Goal: Task Accomplishment & Management: Use online tool/utility

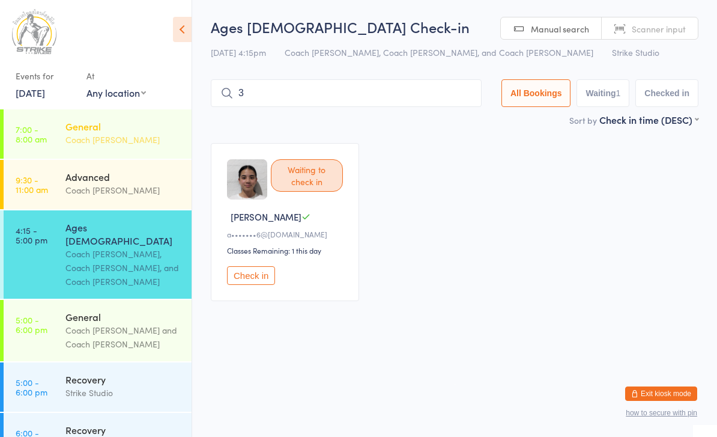
type input "34"
click at [61, 110] on link "7:00 - 8:00 am General Coach [PERSON_NAME]" at bounding box center [98, 133] width 188 height 49
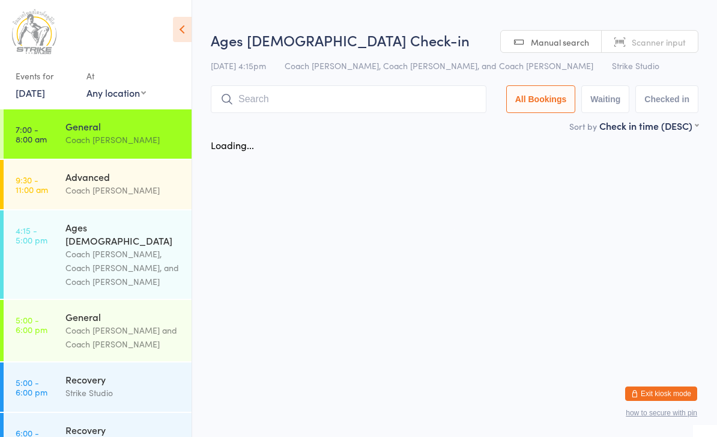
click at [371, 132] on div "Sort by Check in time (DESC) First name (ASC) First name (DESC) Last name (ASC)…" at bounding box center [455, 125] width 488 height 13
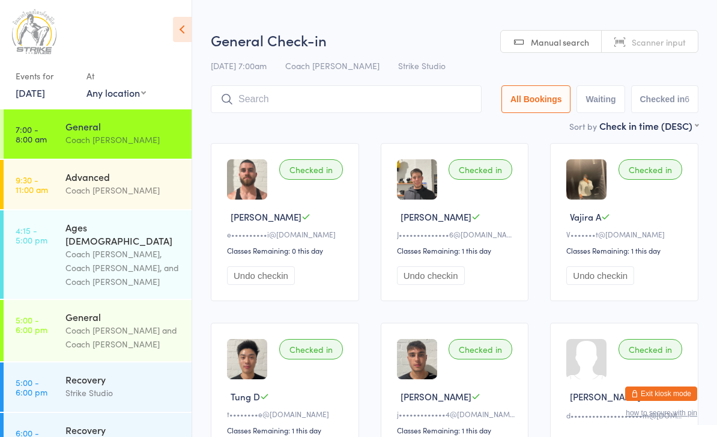
click at [203, 126] on ui-view "General Check-in 17 Sep 7:00am Coach Vinay Strike Studio Manual search Scanner …" at bounding box center [454, 260] width 525 height 461
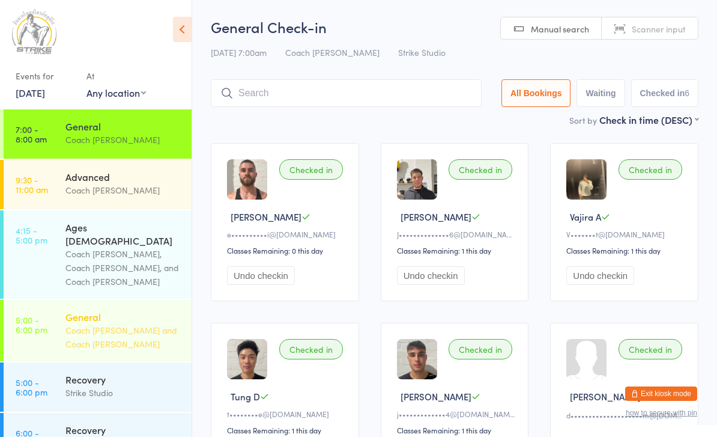
click at [122, 310] on div "General" at bounding box center [123, 316] width 116 height 13
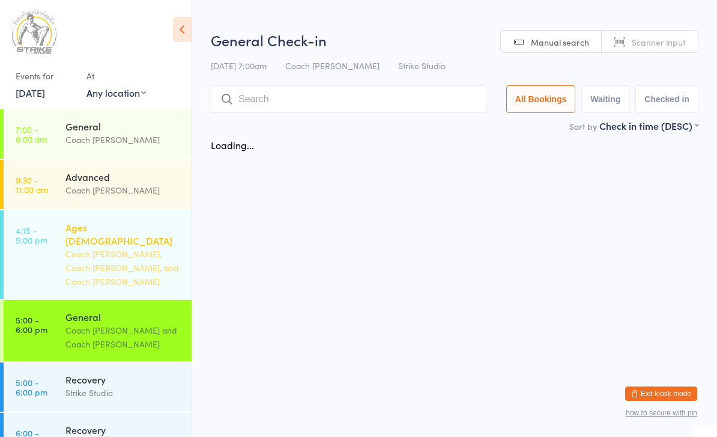
click at [154, 234] on div "Ages [DEMOGRAPHIC_DATA]" at bounding box center [123, 233] width 116 height 26
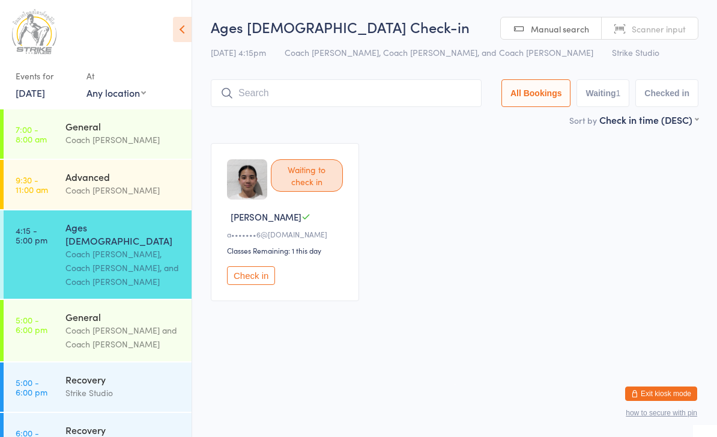
click at [439, 273] on div "Waiting to check in Rianna Z a•••••••6@gmail.com Classes Remaining: 1 this day …" at bounding box center [454, 222] width 509 height 180
click at [430, 92] on input "search" at bounding box center [346, 93] width 271 height 28
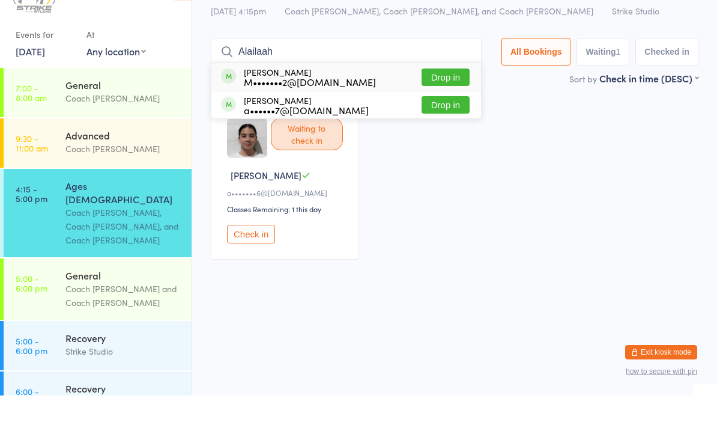
type input "Alailaah"
click at [447, 110] on button "Drop in" at bounding box center [446, 118] width 48 height 17
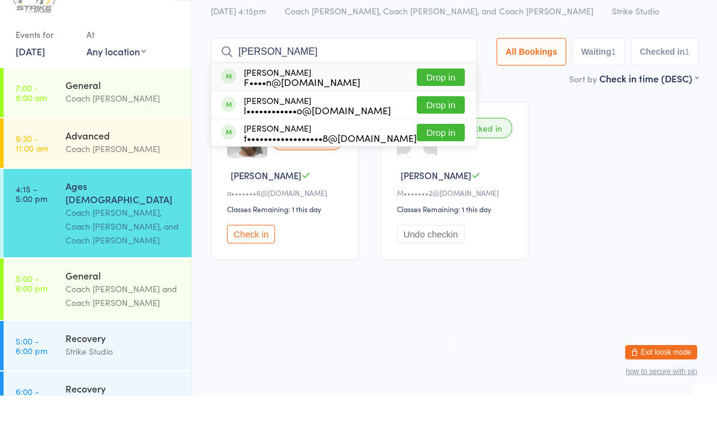
type input "Thomas"
click at [454, 110] on button "Drop in" at bounding box center [441, 118] width 48 height 17
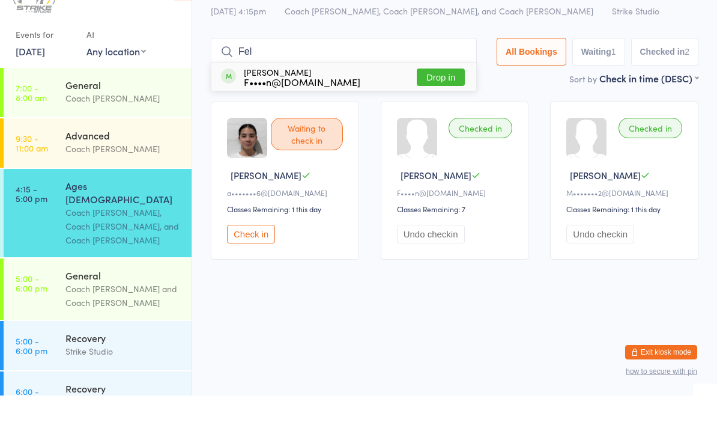
click at [435, 79] on input "Fel" at bounding box center [344, 93] width 266 height 28
type input "Fel"
click at [445, 110] on button "Drop in" at bounding box center [441, 118] width 48 height 17
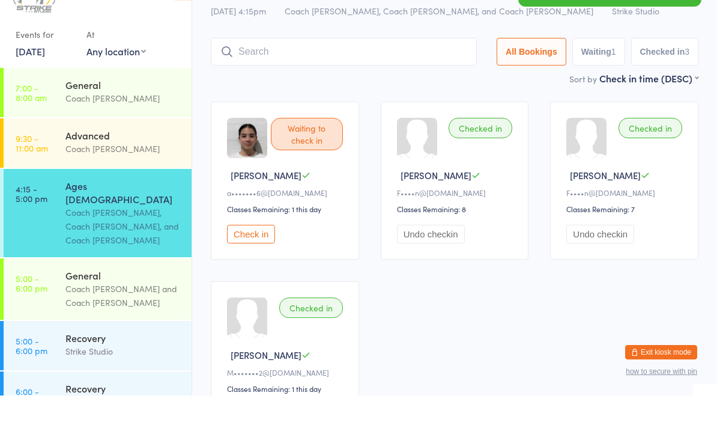
click at [391, 71] on div "Ages 6-14 Check-in 17 Sep 4:15pm Coach Vinay, Coach Adi, and Coach Bella Strike…" at bounding box center [455, 65] width 488 height 96
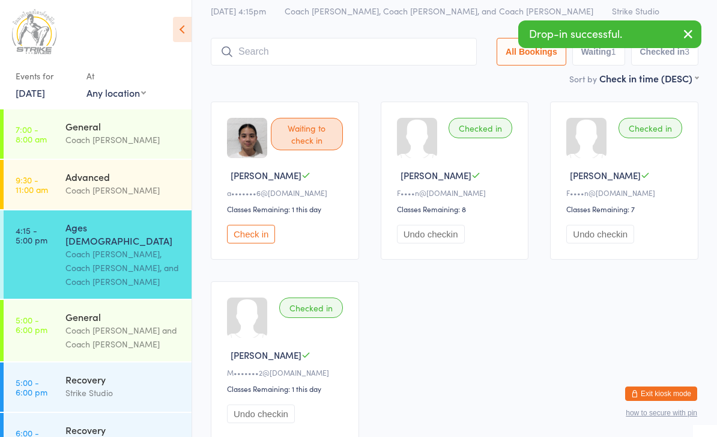
click at [388, 70] on div "Ages 6-14 Check-in 17 Sep 4:15pm Coach Vinay, Coach Adi, and Coach Bella Strike…" at bounding box center [455, 23] width 488 height 96
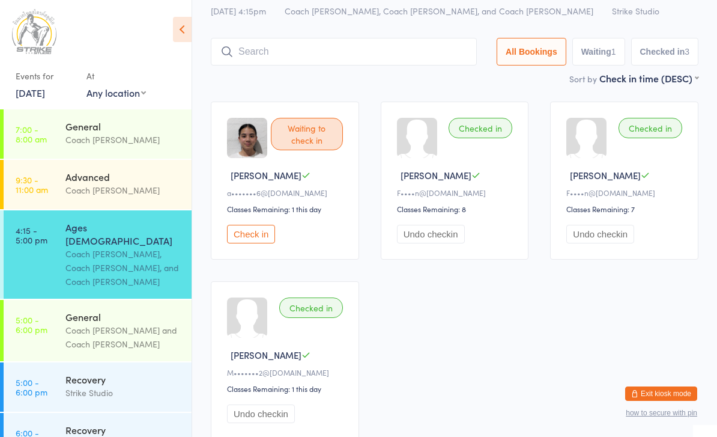
click at [363, 48] on input "search" at bounding box center [344, 52] width 266 height 28
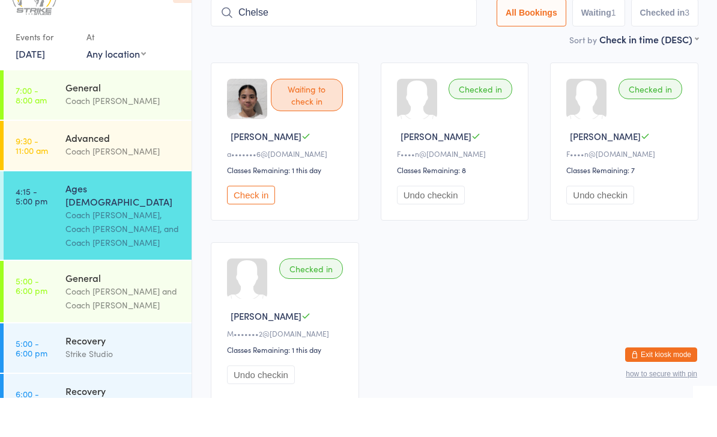
type input "Chelsea"
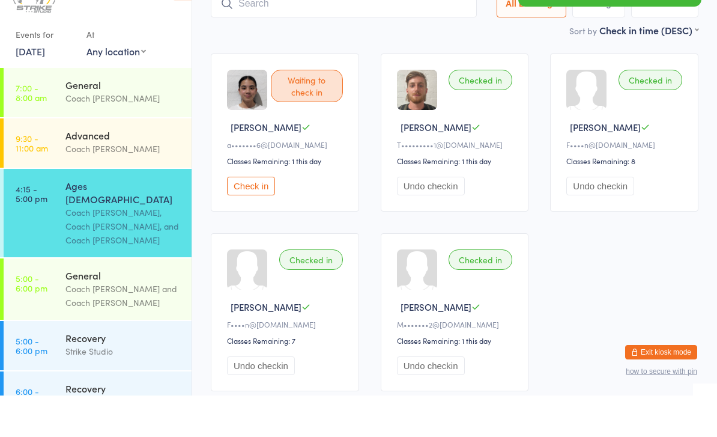
scroll to position [0, 0]
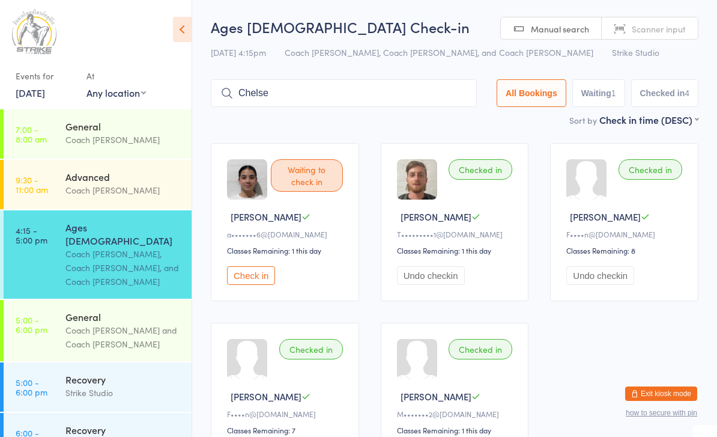
type input "Chelsea"
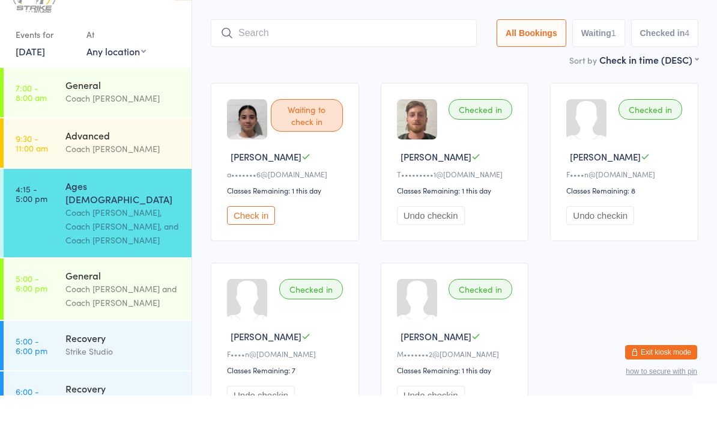
scroll to position [20, 0]
click at [302, 428] on div "Checked in Thomas A F••••n@lestyle.com.au Classes Remaining: 7 Undo checkin" at bounding box center [285, 382] width 148 height 158
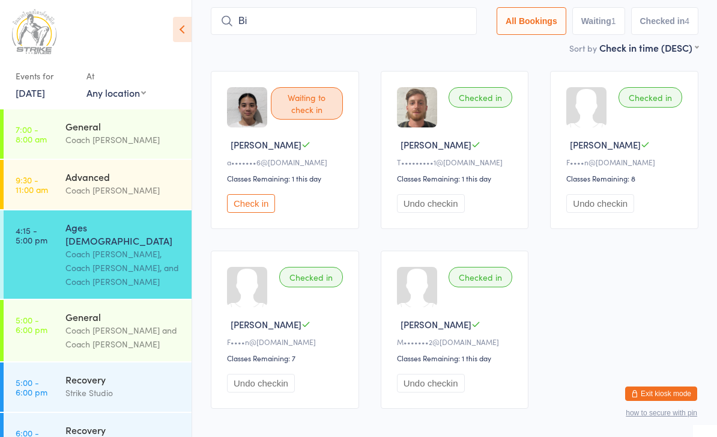
scroll to position [61, 0]
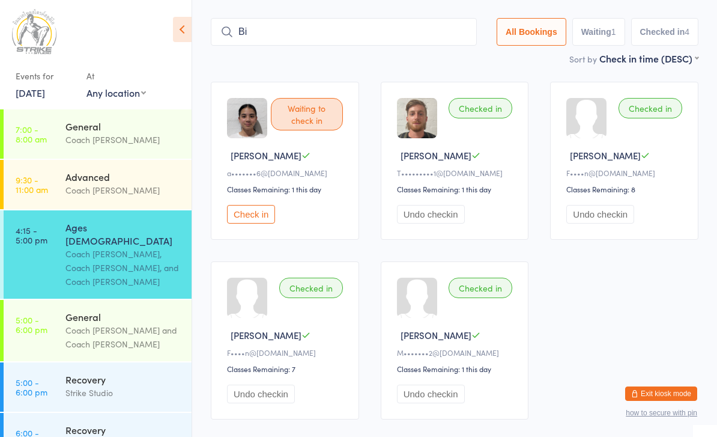
click at [330, 25] on input "Bi" at bounding box center [344, 32] width 266 height 28
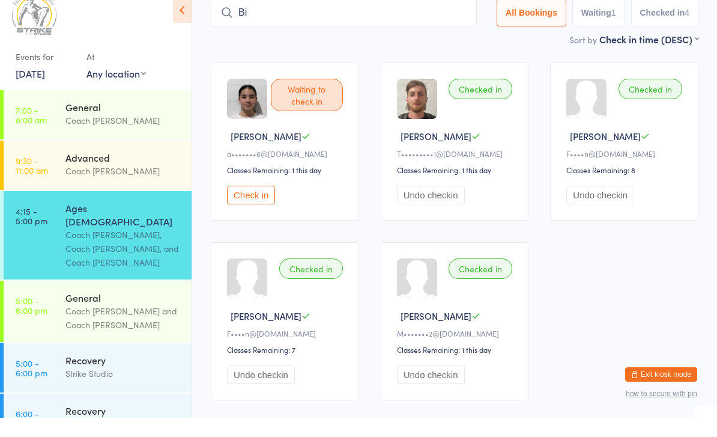
click at [330, 25] on input "Bi" at bounding box center [344, 32] width 266 height 28
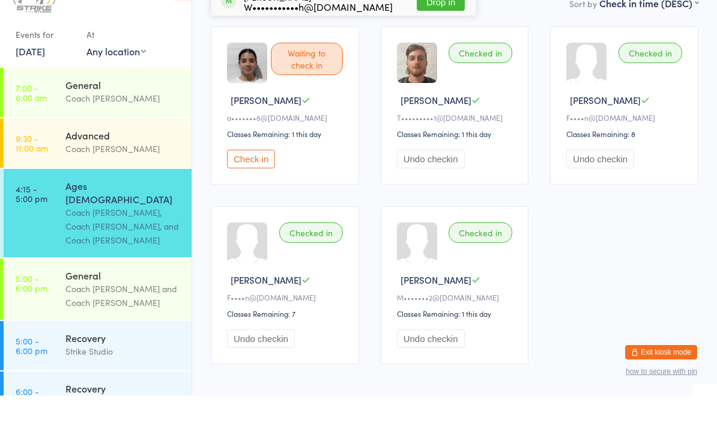
scroll to position [78, 0]
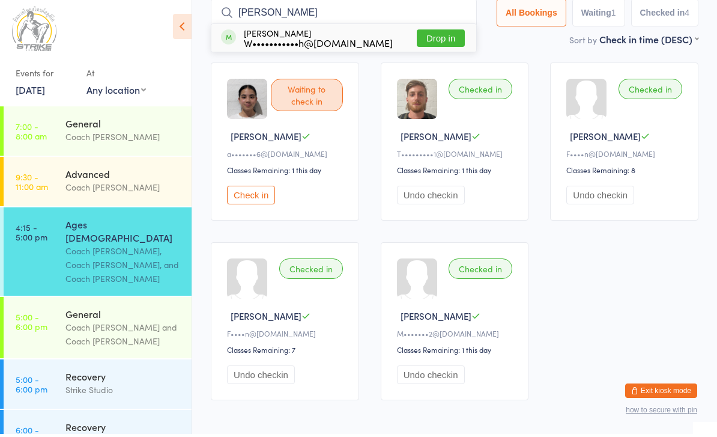
type input "Billy hughes"
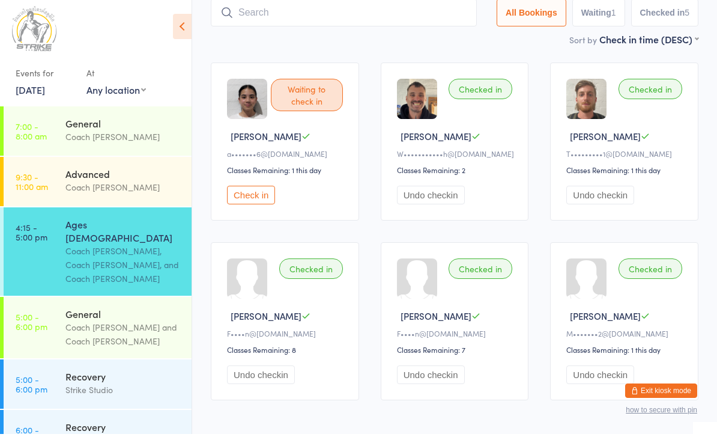
click at [433, 207] on button "Undo checkin" at bounding box center [431, 198] width 68 height 19
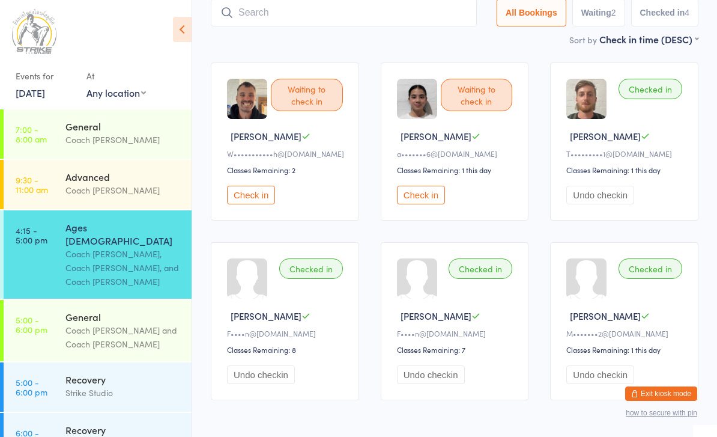
click at [267, 183] on div "Waiting to check in Billy H W•••••••••••h@bigpond.com Classes Remaining: 2 Chec…" at bounding box center [285, 141] width 148 height 158
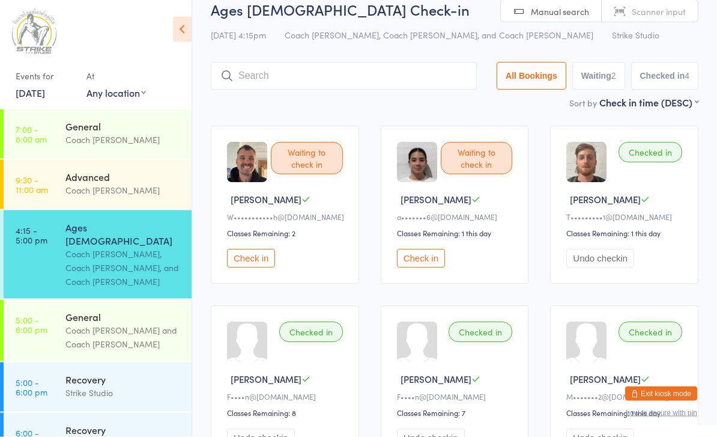
click at [303, 79] on input "search" at bounding box center [344, 76] width 266 height 28
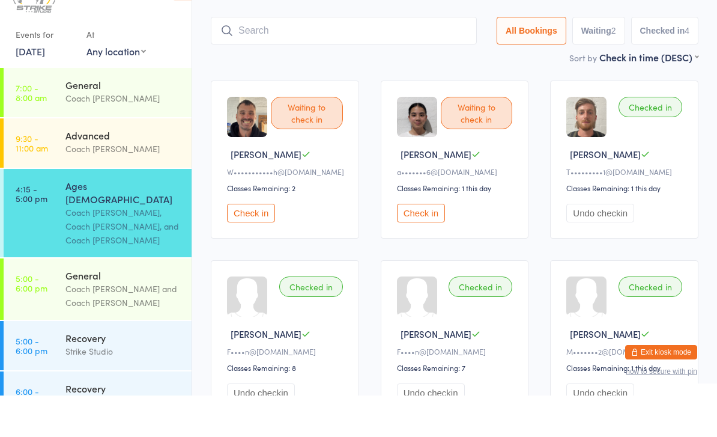
scroll to position [39, 0]
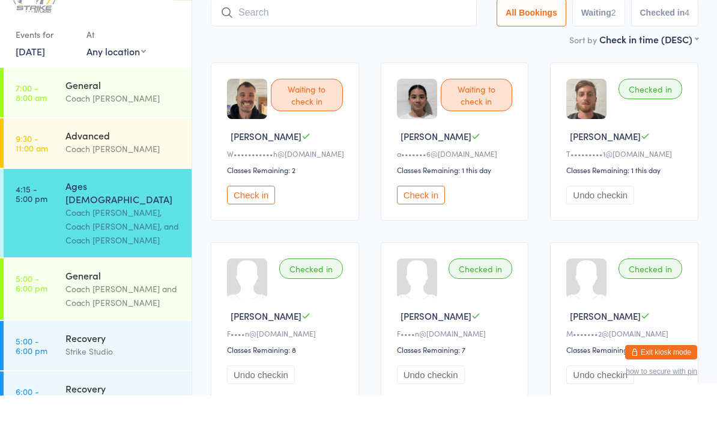
click at [615, 227] on button "Undo checkin" at bounding box center [601, 236] width 68 height 19
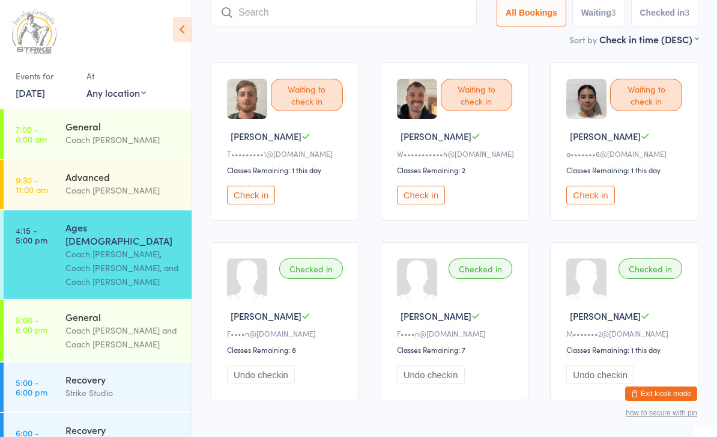
scroll to position [84, 0]
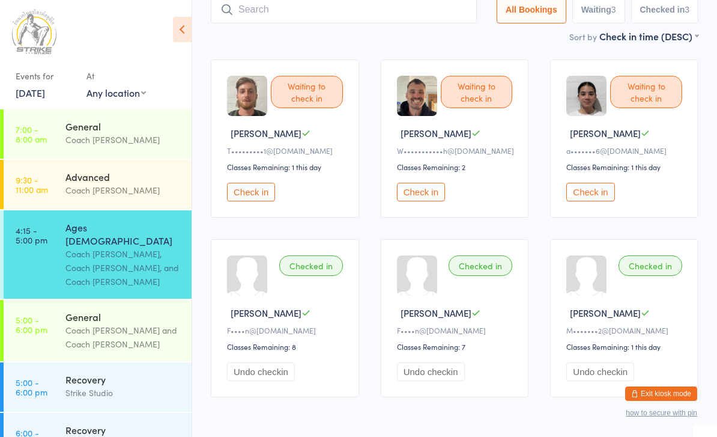
click at [273, 23] on input "search" at bounding box center [344, 10] width 266 height 28
click at [276, 14] on input "search" at bounding box center [344, 10] width 266 height 28
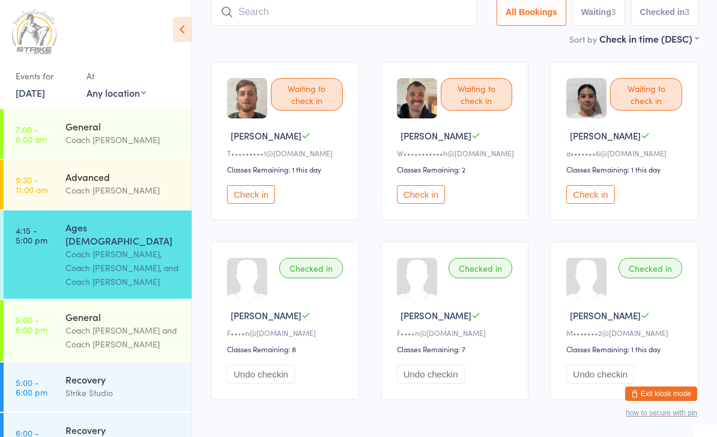
scroll to position [81, 0]
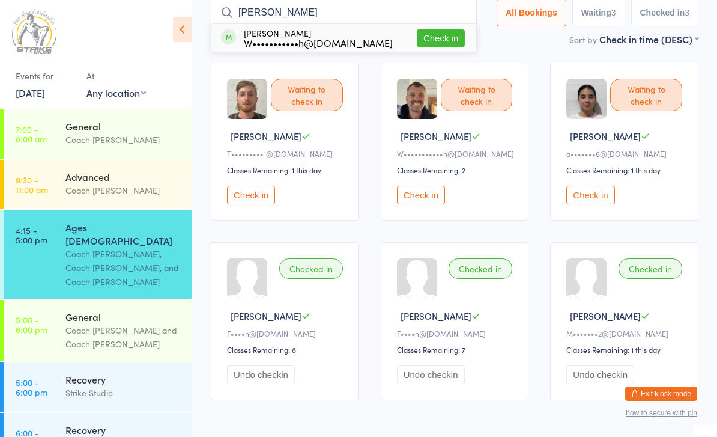
click at [627, 201] on div "Check in" at bounding box center [627, 195] width 120 height 19
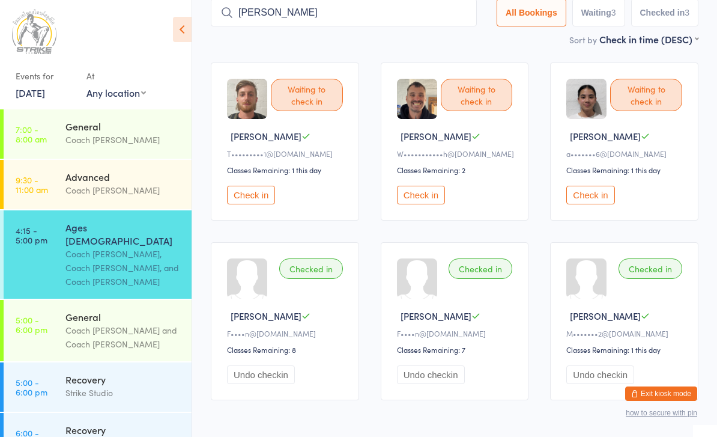
click at [608, 196] on button "Check in" at bounding box center [591, 195] width 48 height 19
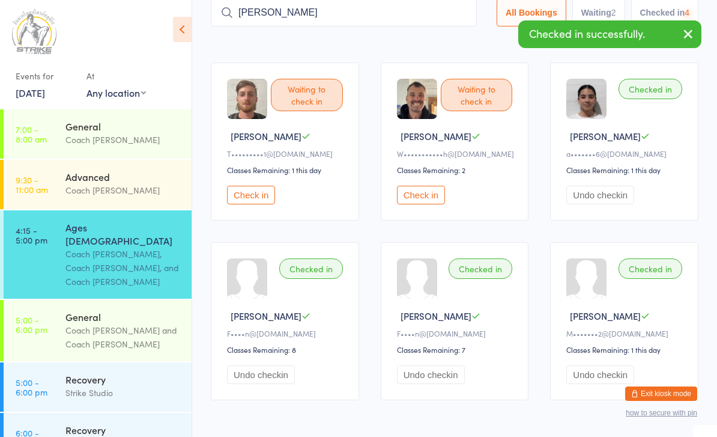
click at [600, 187] on div "Checked in Rianna Z a•••••••6@gmail.com Classes Remaining: 1 this day Undo chec…" at bounding box center [624, 141] width 148 height 158
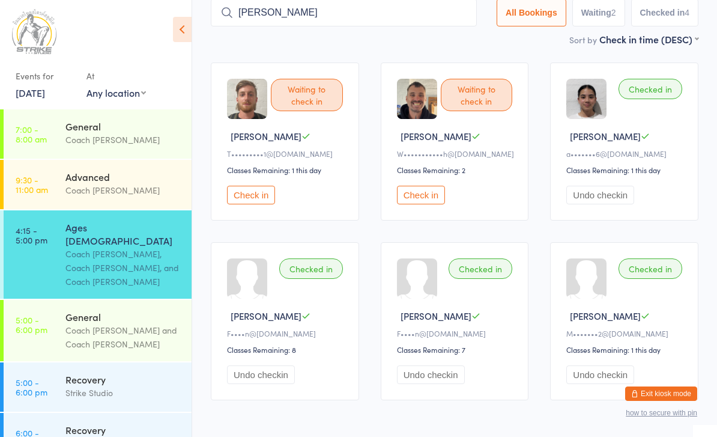
click at [295, 12] on input "Billy hughes" at bounding box center [344, 13] width 266 height 28
type input "B"
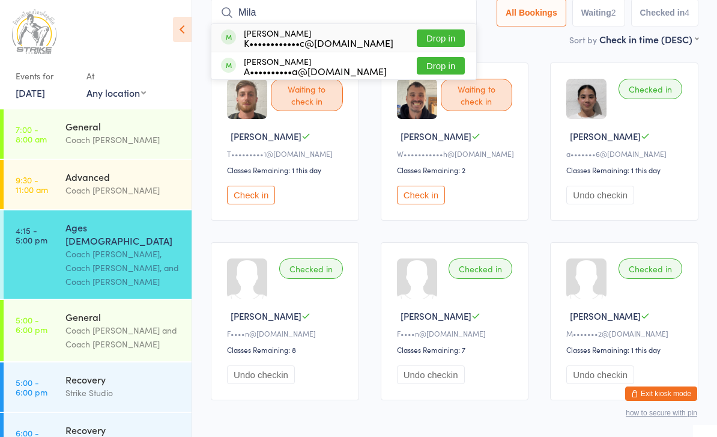
type input "Mila"
click at [427, 38] on button "Drop in" at bounding box center [441, 37] width 48 height 17
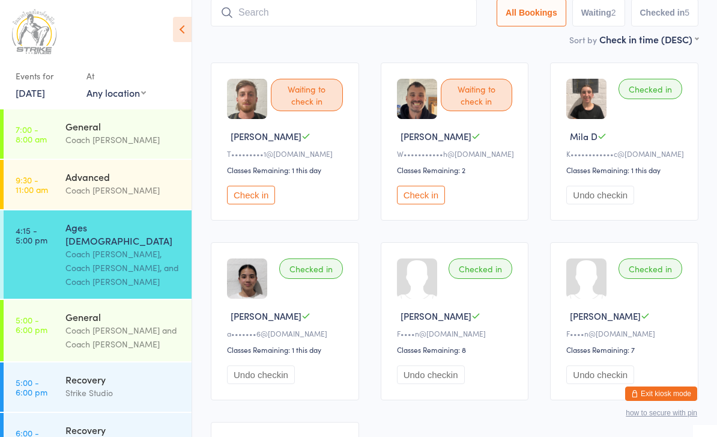
click at [243, 18] on input "search" at bounding box center [344, 13] width 266 height 28
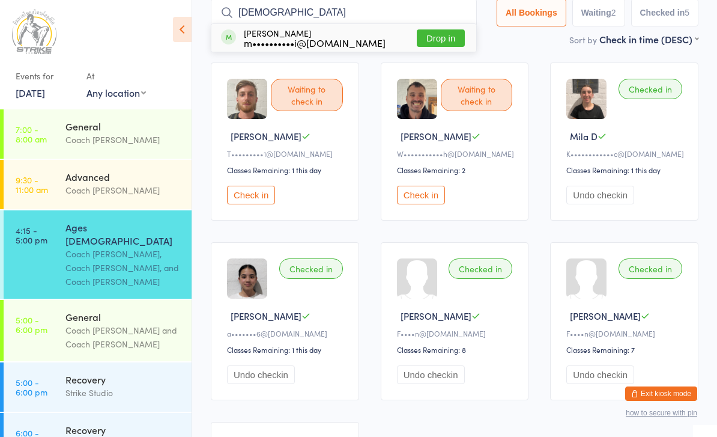
type input "Arabi"
click at [434, 35] on button "Drop in" at bounding box center [441, 37] width 48 height 17
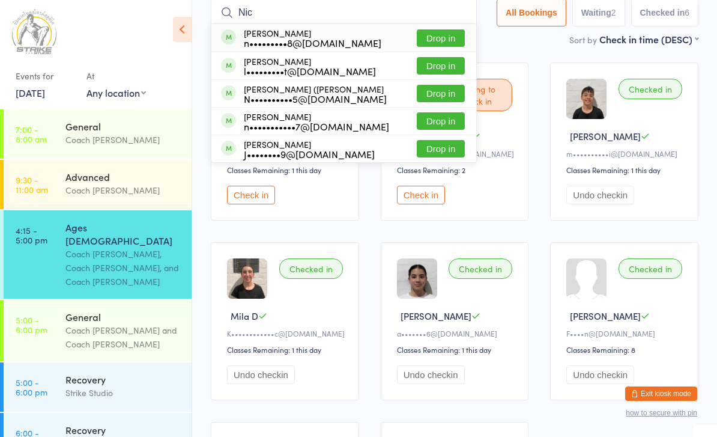
type input "Nic"
click at [439, 58] on button "Drop in" at bounding box center [441, 65] width 48 height 17
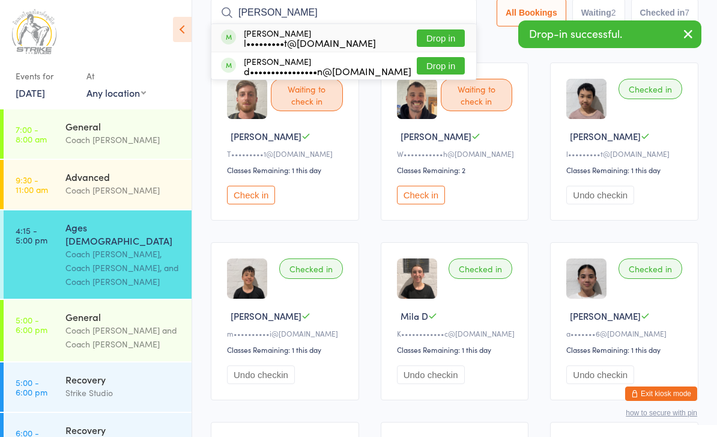
type input "Fred"
click at [430, 41] on button "Drop in" at bounding box center [441, 37] width 48 height 17
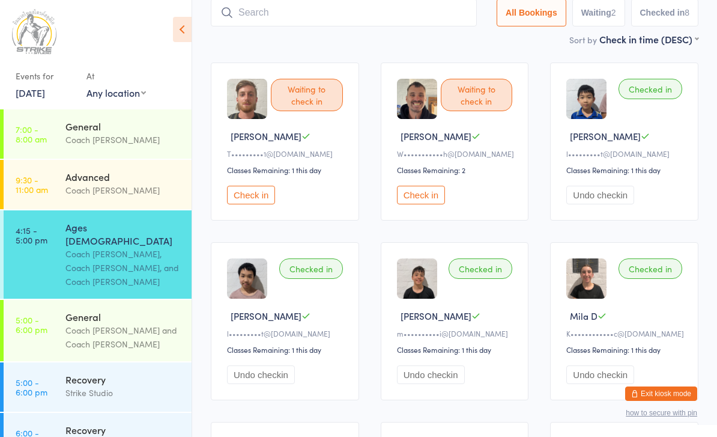
click at [317, 5] on input "search" at bounding box center [344, 13] width 266 height 28
click at [363, 15] on input "search" at bounding box center [344, 13] width 266 height 28
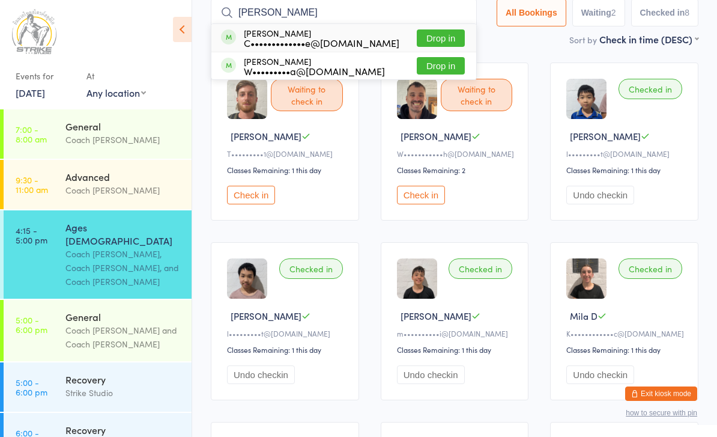
type input "Edward"
click at [430, 43] on button "Drop in" at bounding box center [441, 37] width 48 height 17
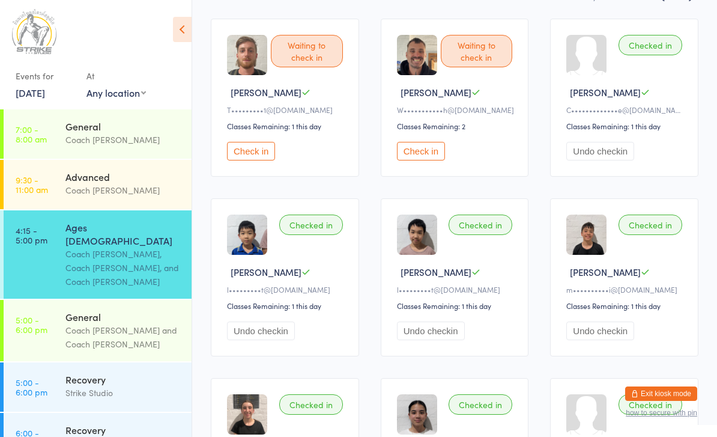
scroll to position [0, 0]
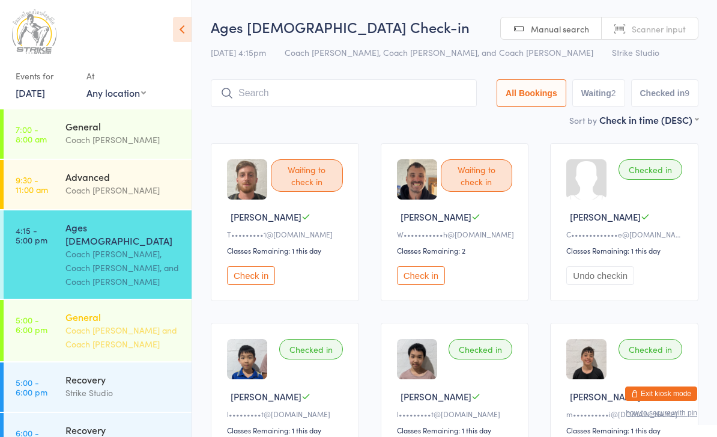
click at [88, 310] on div "General" at bounding box center [123, 316] width 116 height 13
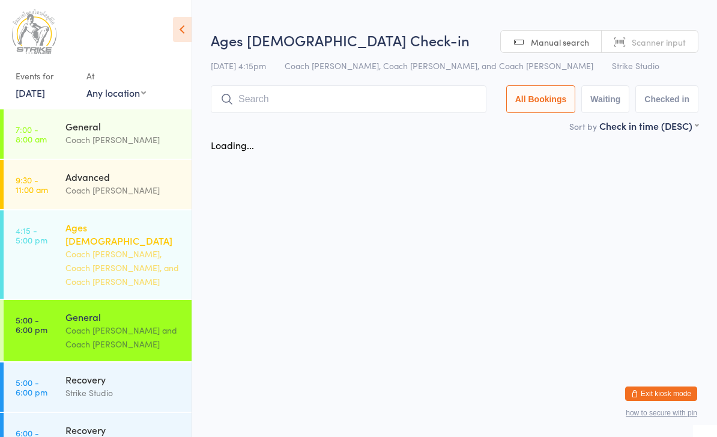
click at [31, 252] on link "4:15 - 5:00 pm Ages 6-14 Coach Vinay, Coach Adi, and Coach Bella" at bounding box center [98, 254] width 188 height 88
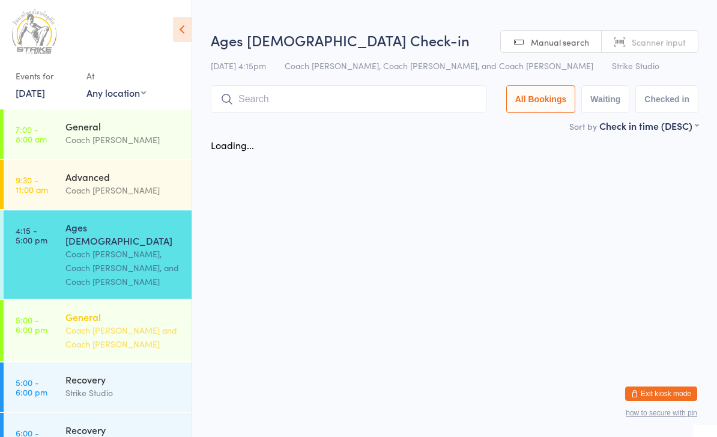
click at [59, 300] on link "5:00 - 6:00 pm General Coach Vinay and Coach Bella" at bounding box center [98, 330] width 188 height 61
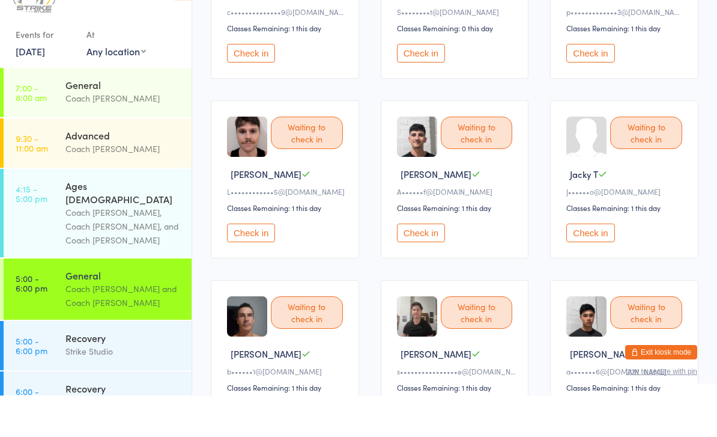
scroll to position [512, 0]
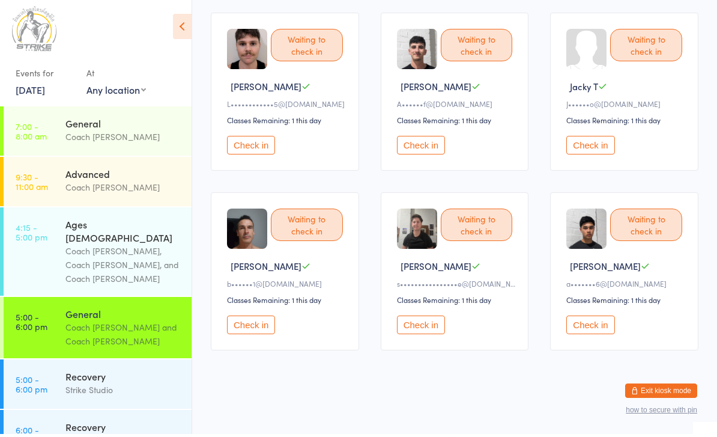
click at [580, 324] on button "Check in" at bounding box center [591, 327] width 48 height 19
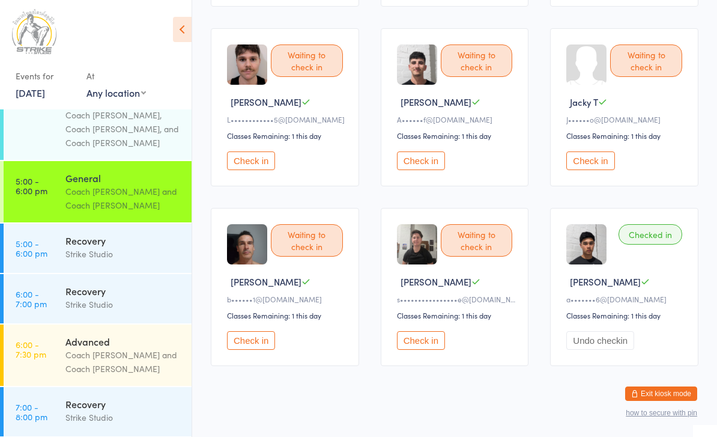
scroll to position [142, 0]
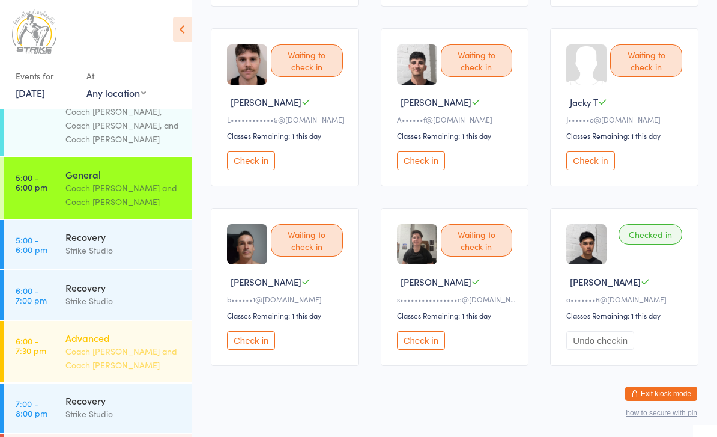
click at [93, 344] on div "Coach [PERSON_NAME] and Coach [PERSON_NAME]" at bounding box center [123, 358] width 116 height 28
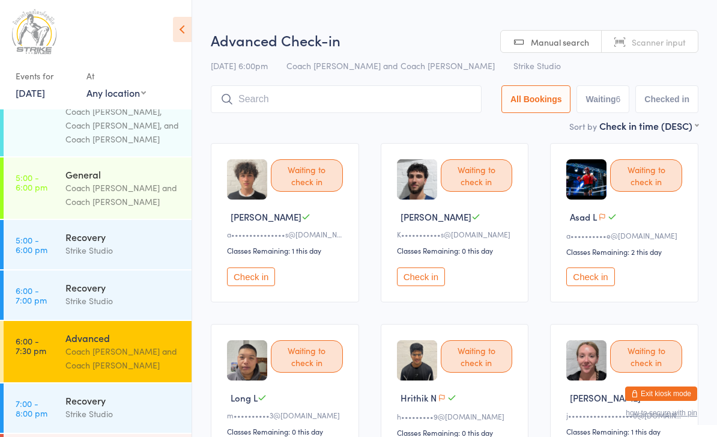
click at [228, 286] on button "Check in" at bounding box center [251, 276] width 48 height 19
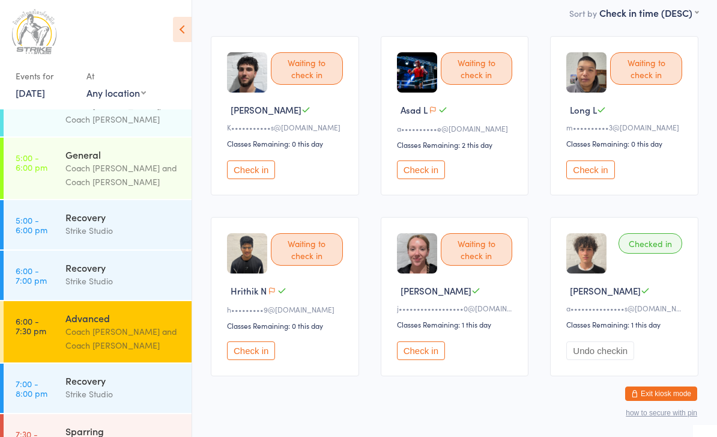
scroll to position [109, 0]
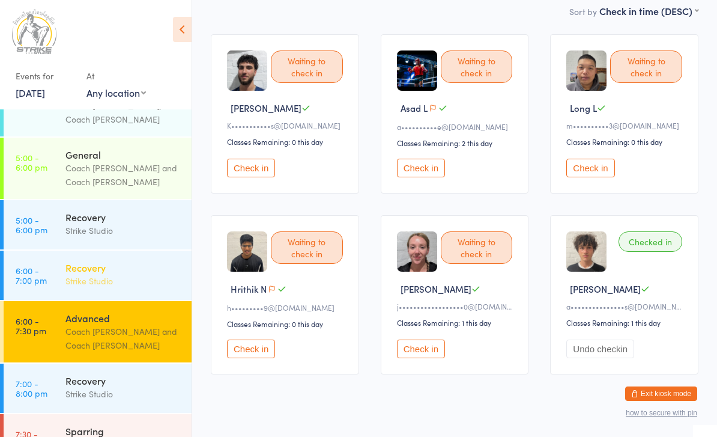
click at [120, 274] on div "Strike Studio" at bounding box center [123, 281] width 116 height 14
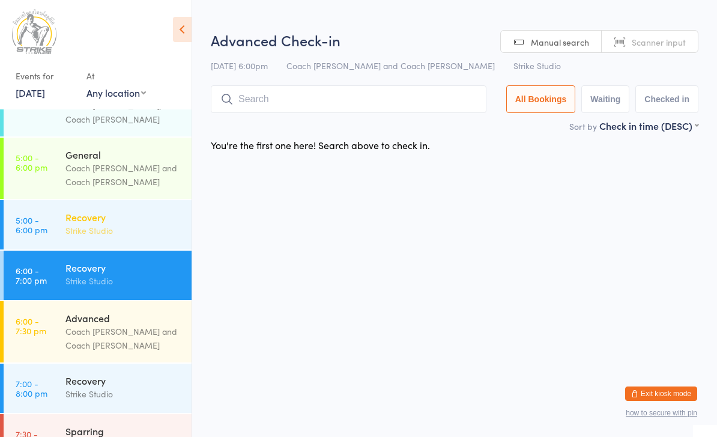
click at [135, 210] on div "Recovery" at bounding box center [123, 216] width 116 height 13
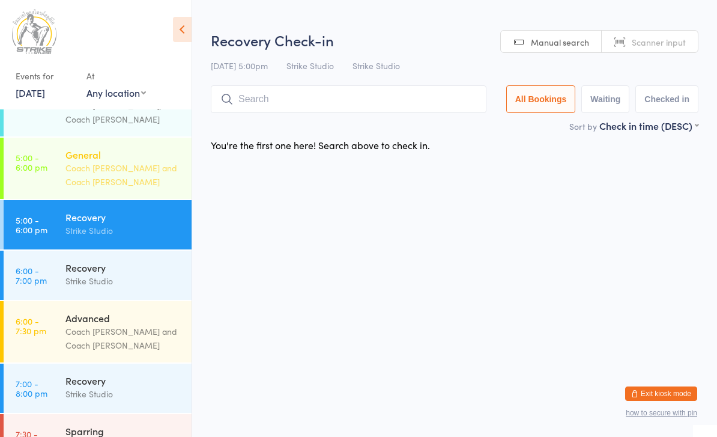
click at [129, 148] on div "General" at bounding box center [123, 154] width 116 height 13
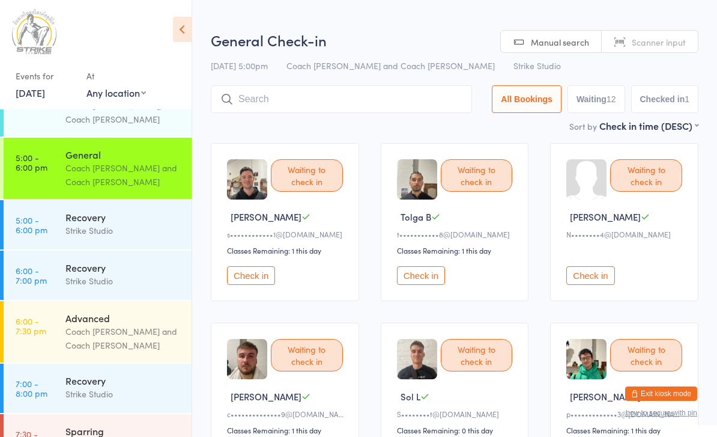
click at [421, 280] on button "Check in" at bounding box center [421, 275] width 48 height 19
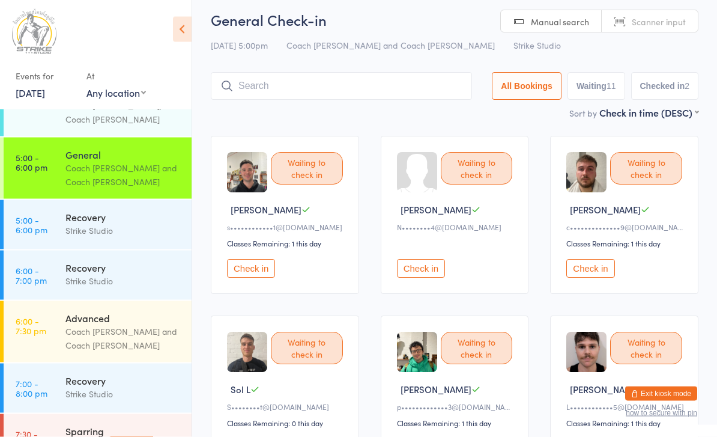
scroll to position [7, 0]
click at [597, 275] on button "Check in" at bounding box center [591, 268] width 48 height 19
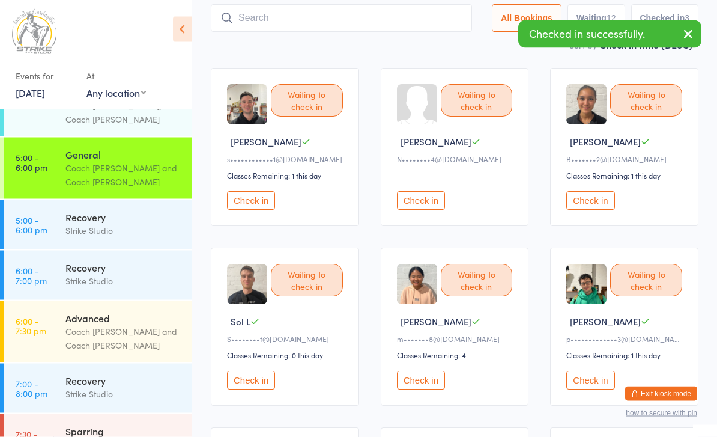
scroll to position [75, 0]
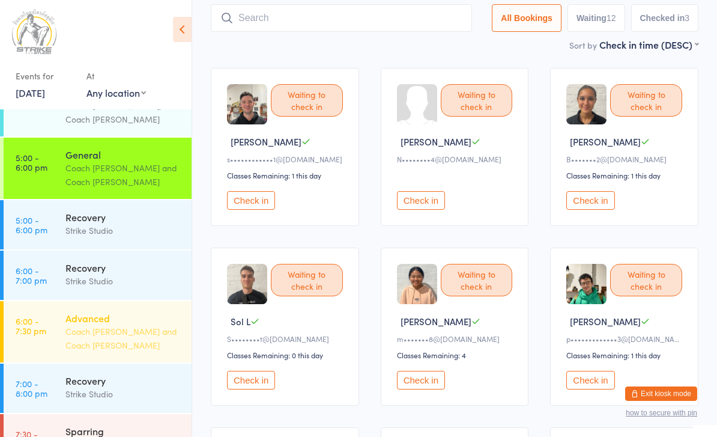
click at [127, 324] on div "Coach [PERSON_NAME] and Coach [PERSON_NAME]" at bounding box center [123, 338] width 116 height 28
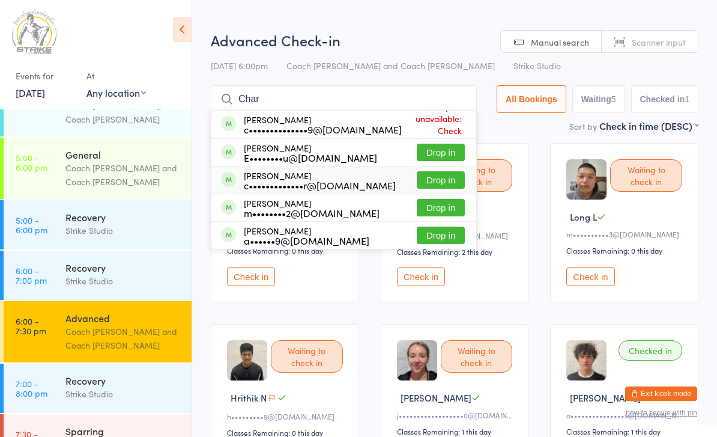
type input "Char"
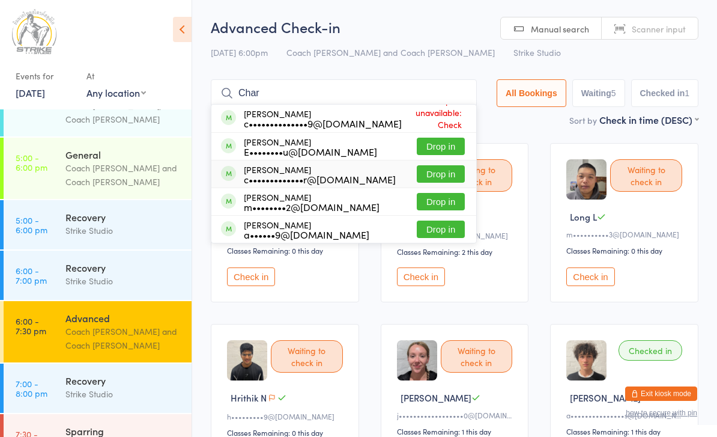
click at [434, 187] on div "Charlie Fowler c•••••••••••••r@gmail.com Drop in" at bounding box center [343, 173] width 265 height 27
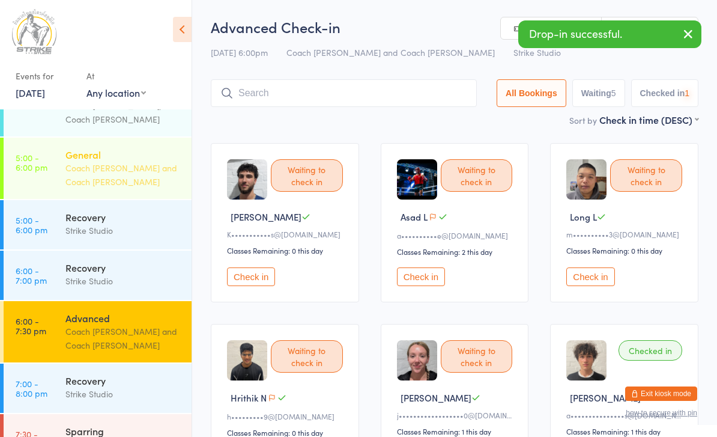
click at [129, 161] on div "Coach [PERSON_NAME] and Coach [PERSON_NAME]" at bounding box center [123, 175] width 116 height 28
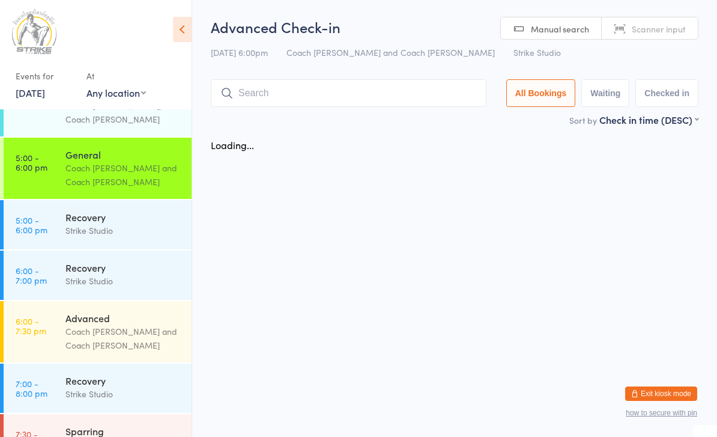
click at [93, 161] on div "Coach [PERSON_NAME] and Coach [PERSON_NAME]" at bounding box center [123, 175] width 116 height 28
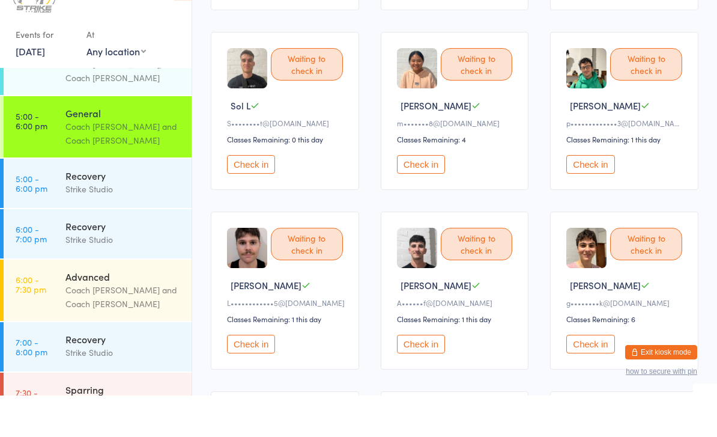
scroll to position [260, 0]
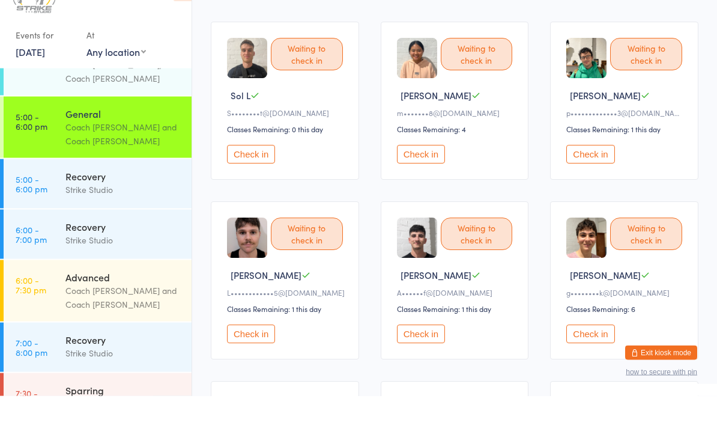
click at [427, 366] on button "Check in" at bounding box center [421, 375] width 48 height 19
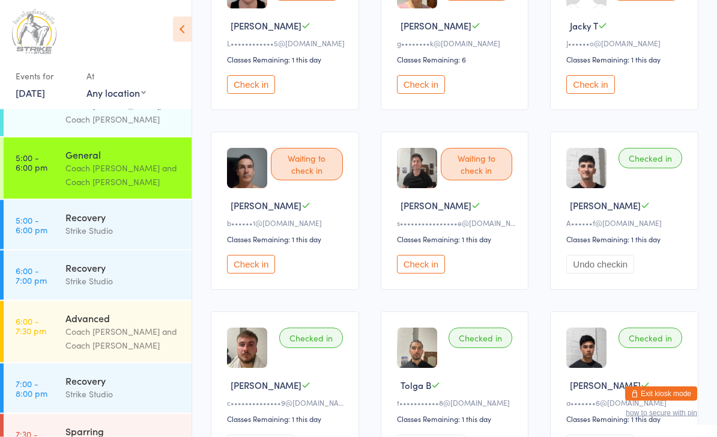
scroll to position [550, 0]
click at [431, 273] on button "Check in" at bounding box center [421, 264] width 48 height 19
click at [253, 273] on button "Check in" at bounding box center [251, 264] width 48 height 19
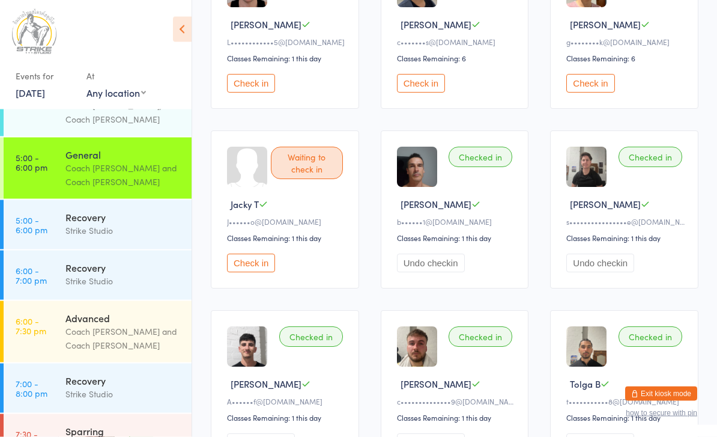
scroll to position [552, 0]
click at [243, 272] on button "Check in" at bounding box center [251, 263] width 48 height 19
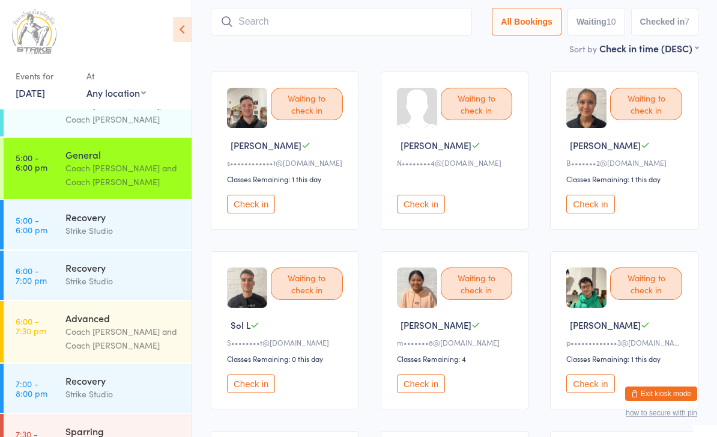
scroll to position [0, 0]
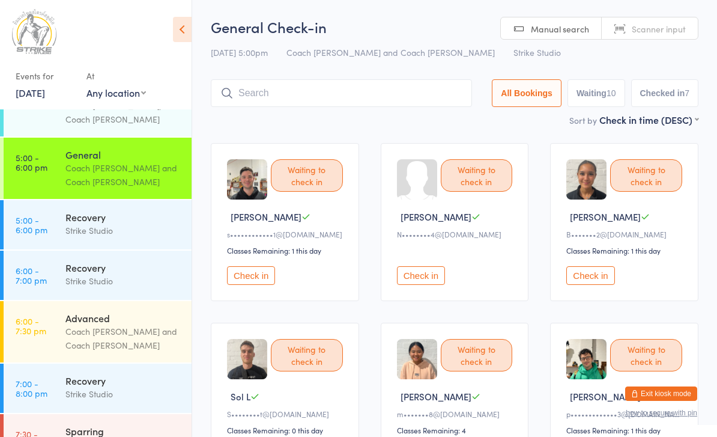
click at [342, 95] on input "search" at bounding box center [341, 93] width 261 height 28
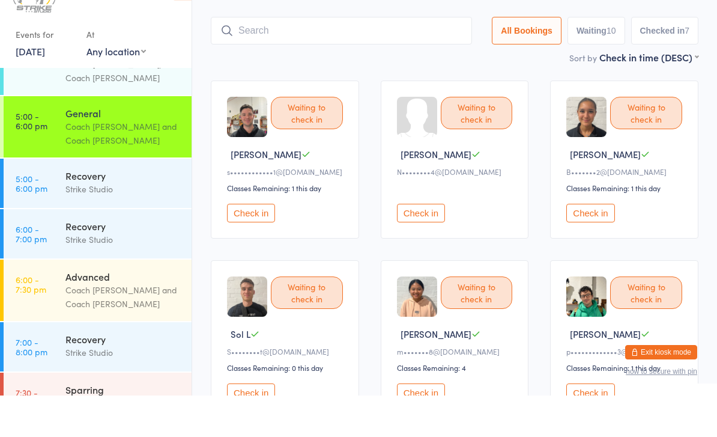
scroll to position [39, 0]
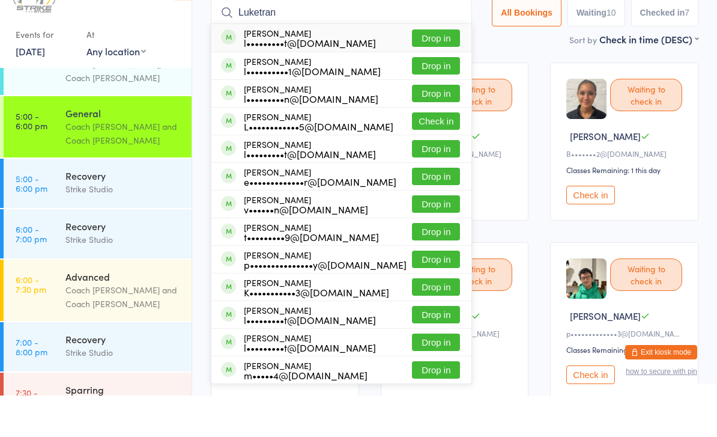
type input "Luketran"
click at [434, 71] on button "Drop in" at bounding box center [436, 79] width 48 height 17
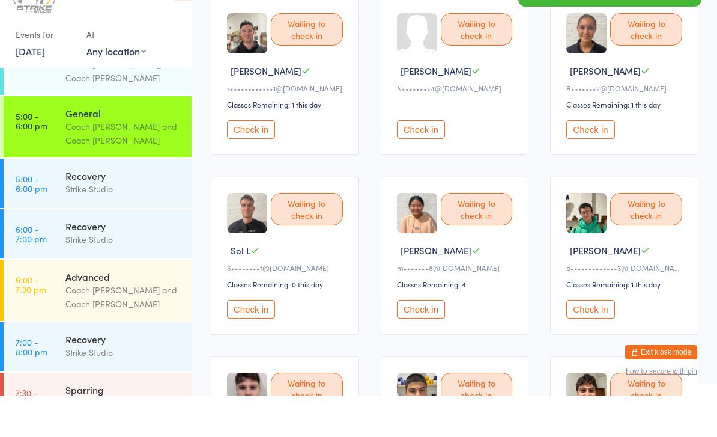
scroll to position [129, 0]
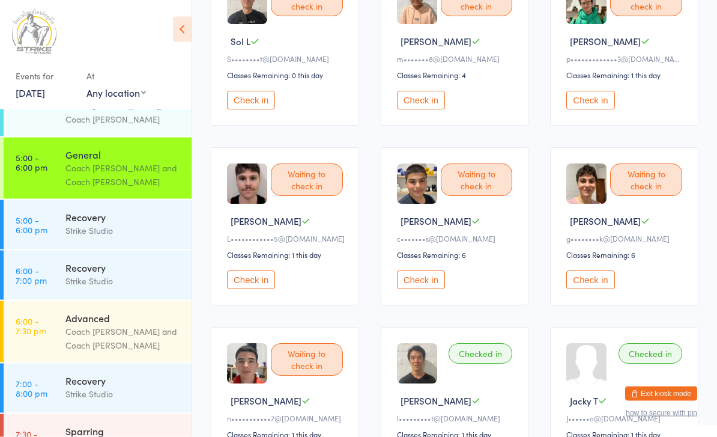
click at [252, 290] on button "Check in" at bounding box center [251, 280] width 48 height 19
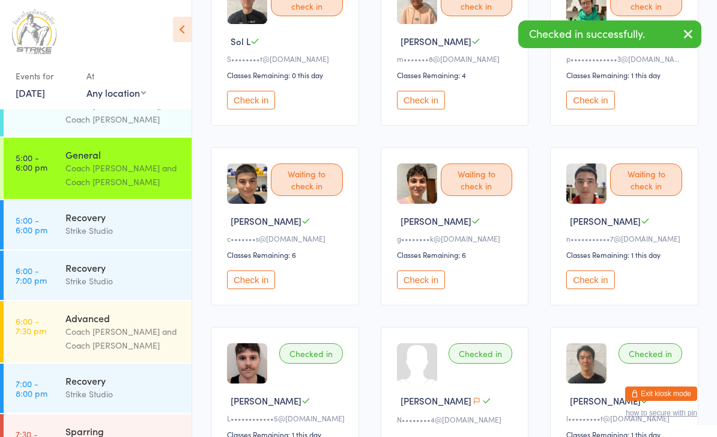
click at [600, 101] on button "Check in" at bounding box center [591, 100] width 48 height 19
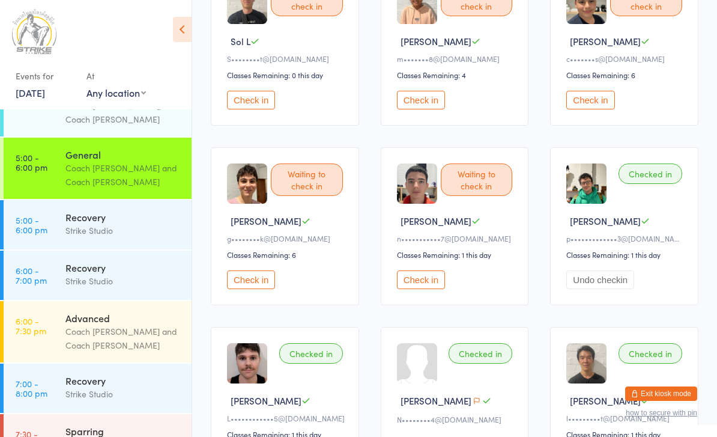
scroll to position [0, 0]
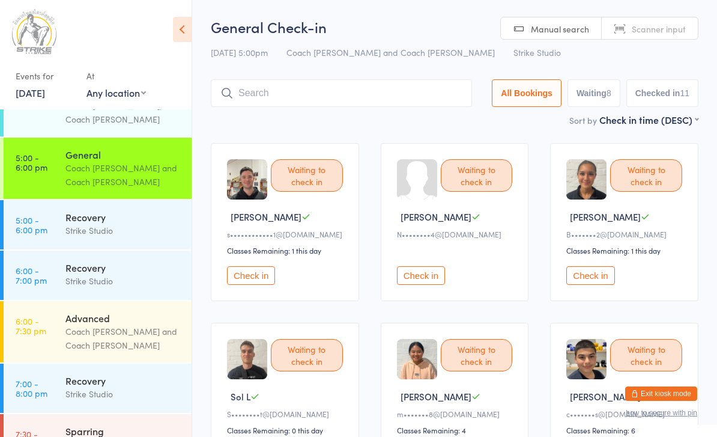
click at [342, 84] on input "search" at bounding box center [341, 93] width 261 height 28
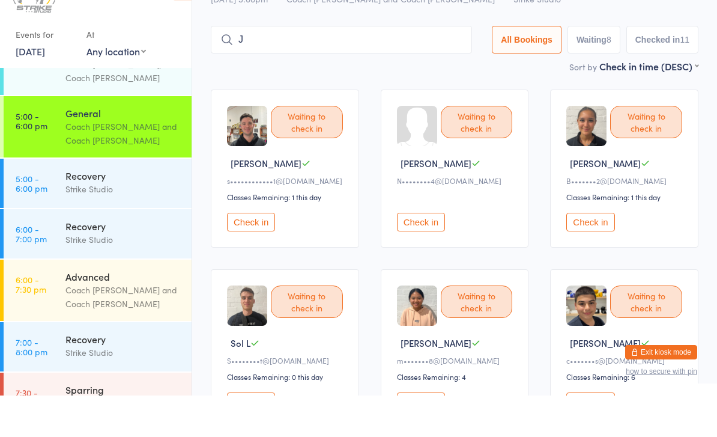
scroll to position [31, 0]
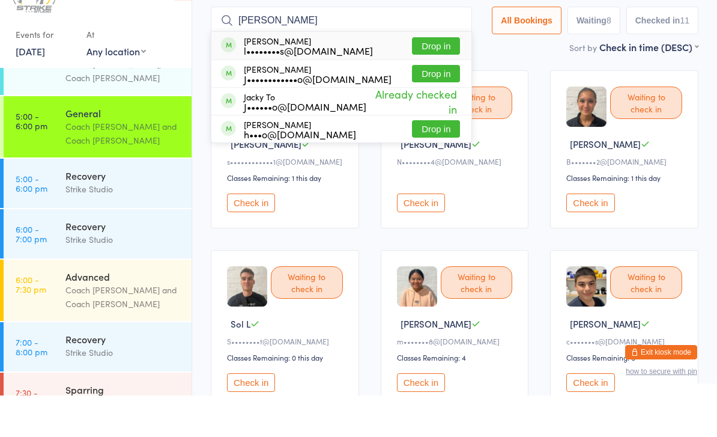
type input "Jake"
click at [443, 79] on button "Drop in" at bounding box center [436, 87] width 48 height 17
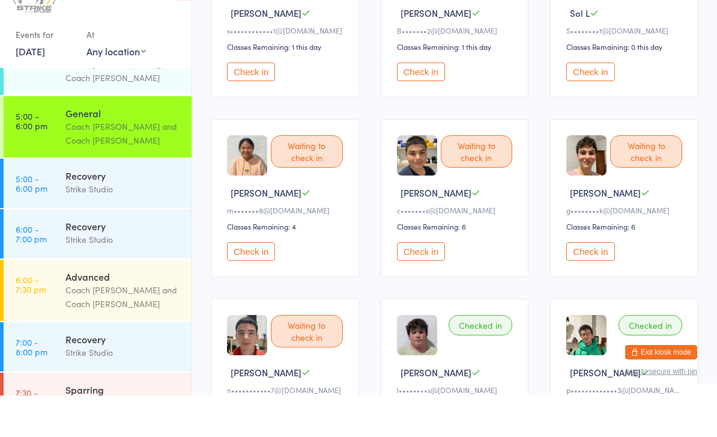
scroll to position [177, 0]
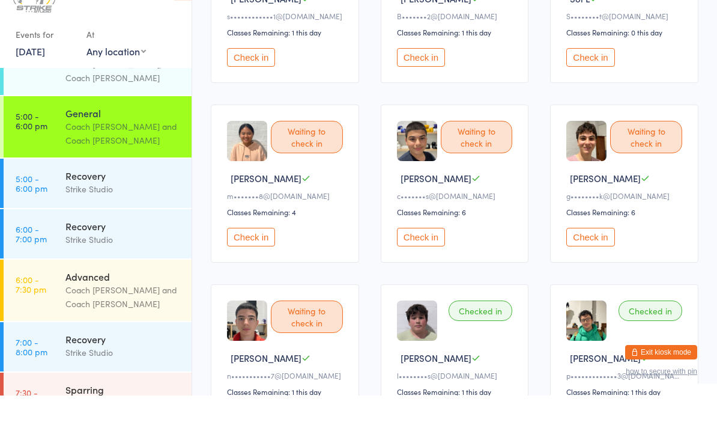
click at [590, 269] on button "Check in" at bounding box center [591, 278] width 48 height 19
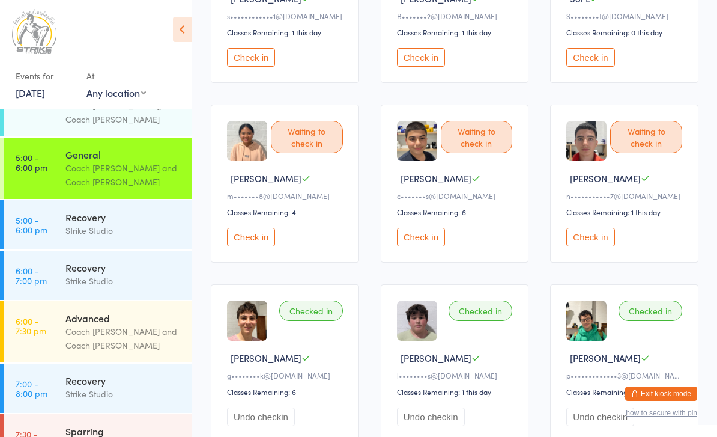
click at [590, 257] on div "Waiting to check in Nicholas V n•••••••••••7@gmail.com Classes Remaining: 1 thi…" at bounding box center [624, 184] width 148 height 158
click at [591, 246] on button "Check in" at bounding box center [591, 237] width 48 height 19
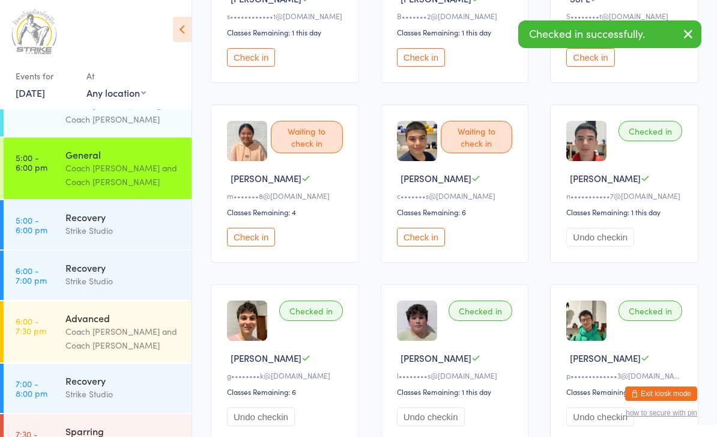
click at [429, 246] on button "Check in" at bounding box center [421, 237] width 48 height 19
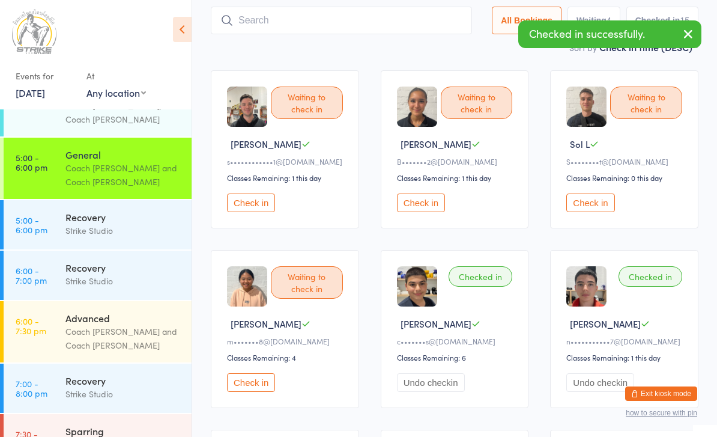
scroll to position [72, 0]
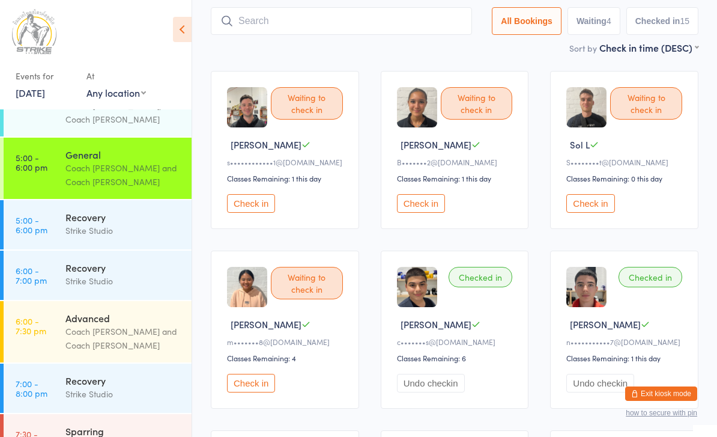
click at [285, 29] on input "search" at bounding box center [341, 21] width 261 height 28
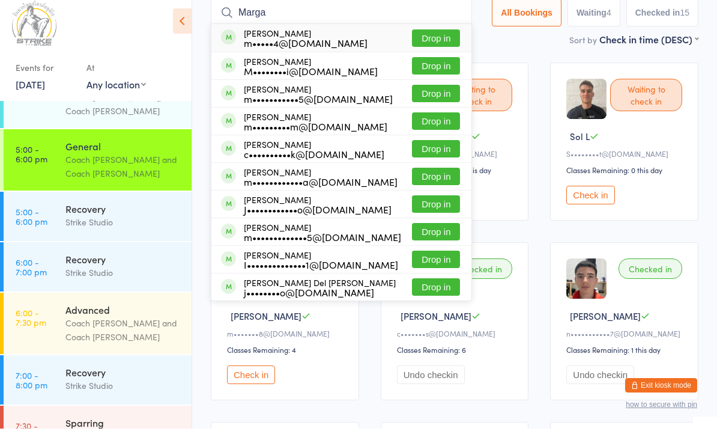
type input "Marga"
click at [424, 38] on button "Drop in" at bounding box center [436, 46] width 48 height 17
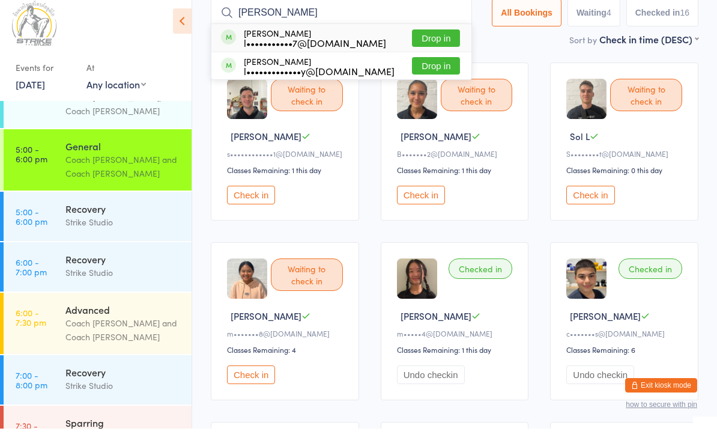
type input "Louis paga"
click at [443, 38] on button "Drop in" at bounding box center [436, 46] width 48 height 17
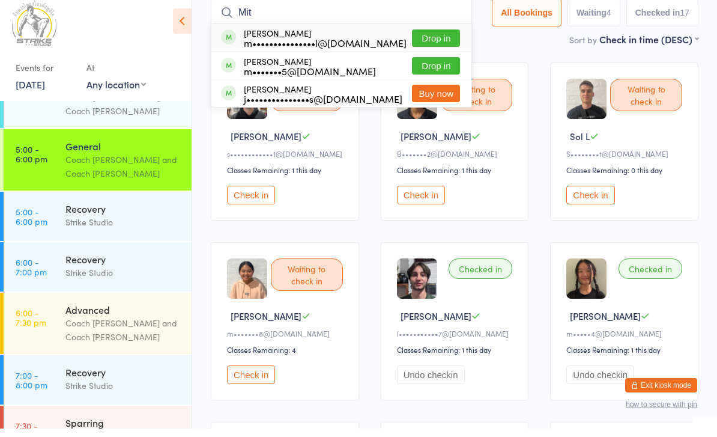
type input "Mit"
click at [442, 38] on button "Drop in" at bounding box center [436, 46] width 48 height 17
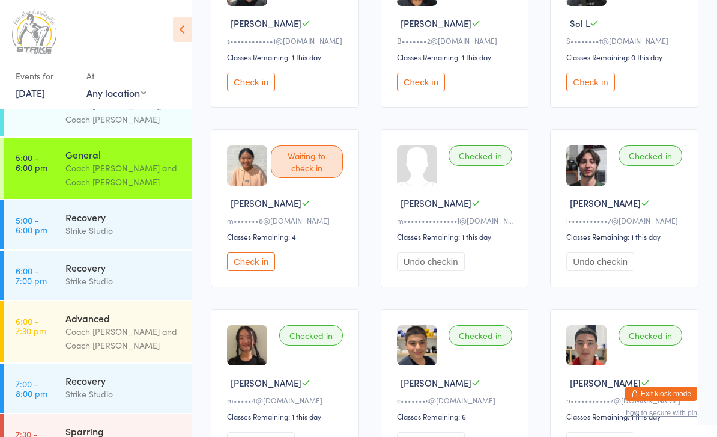
scroll to position [0, 0]
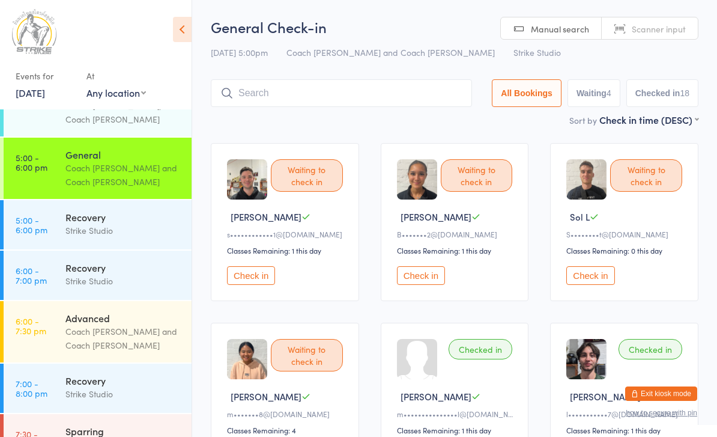
click at [431, 280] on button "Check in" at bounding box center [421, 275] width 48 height 19
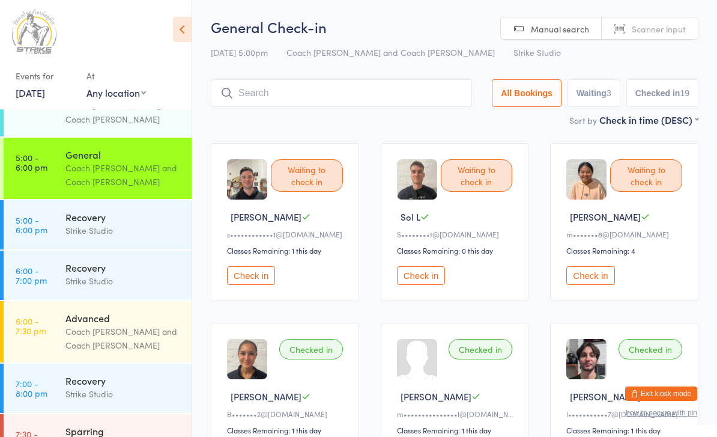
click at [376, 87] on input "search" at bounding box center [341, 93] width 261 height 28
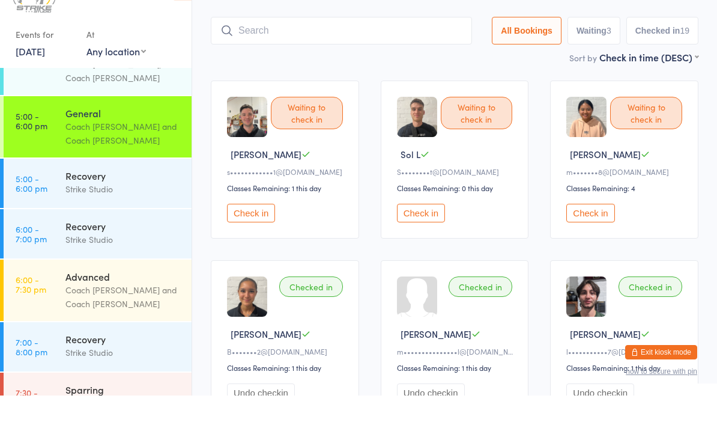
scroll to position [39, 0]
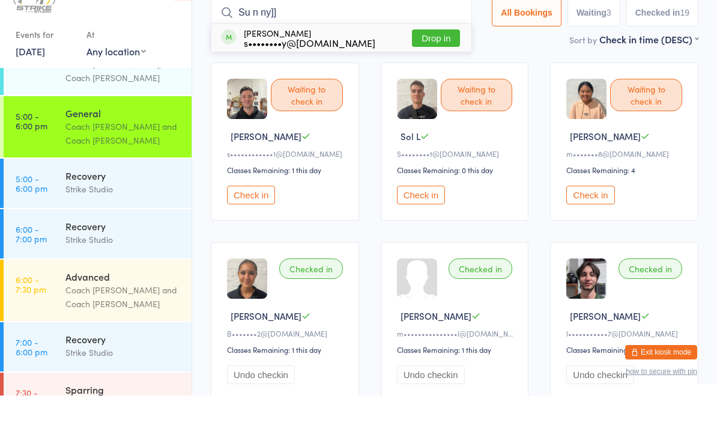
type input "Su n ny]]"
click at [448, 71] on button "Drop in" at bounding box center [436, 79] width 48 height 17
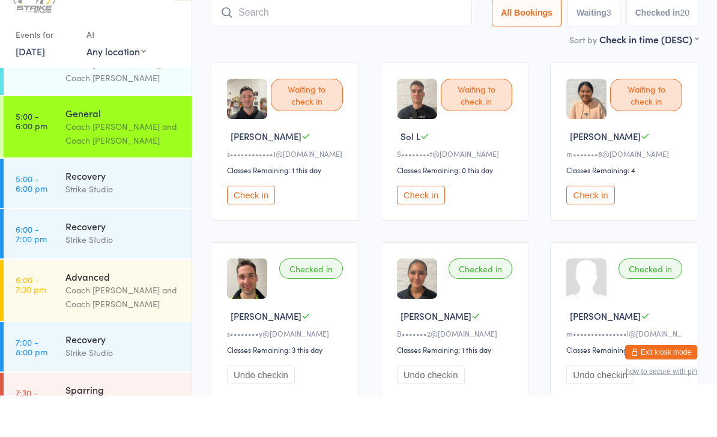
click at [580, 227] on button "Check in" at bounding box center [591, 236] width 48 height 19
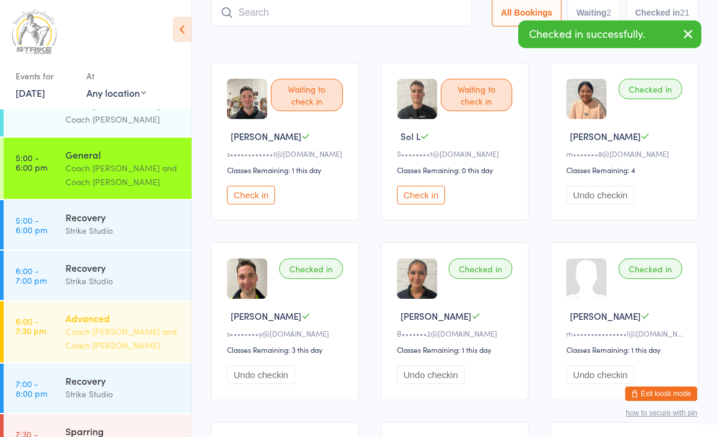
click at [106, 311] on div "Advanced" at bounding box center [123, 317] width 116 height 13
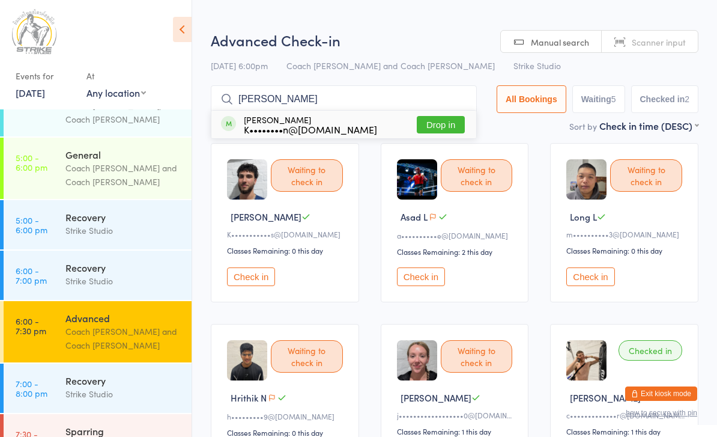
type input "Kyle"
click at [437, 118] on button "Drop in" at bounding box center [441, 124] width 48 height 17
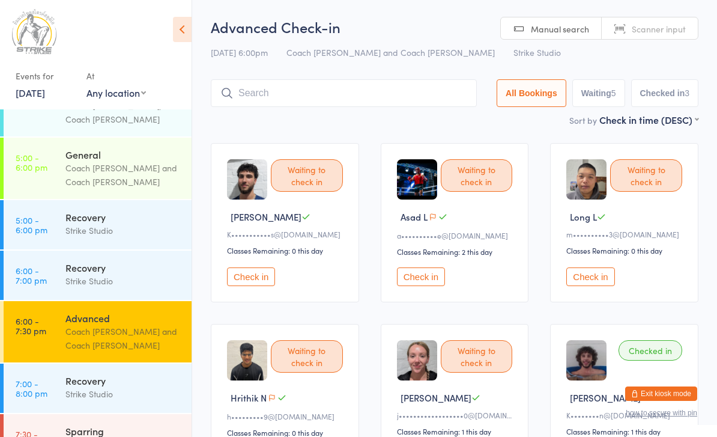
click at [173, 38] on icon at bounding box center [182, 29] width 19 height 25
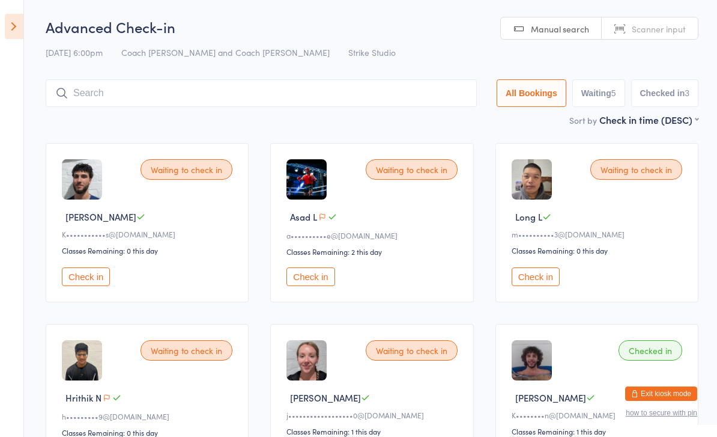
click at [252, 94] on input "search" at bounding box center [261, 93] width 431 height 28
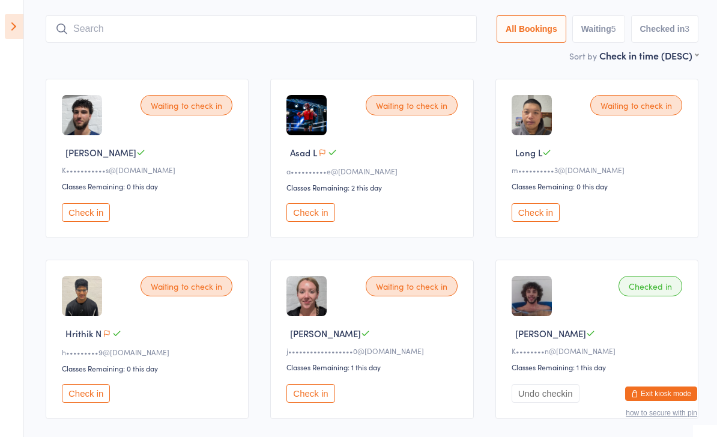
scroll to position [64, 0]
click at [401, 43] on input "search" at bounding box center [261, 30] width 431 height 28
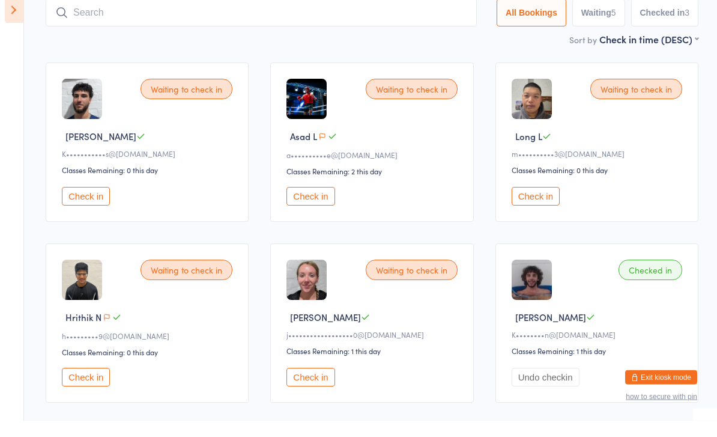
scroll to position [79, 0]
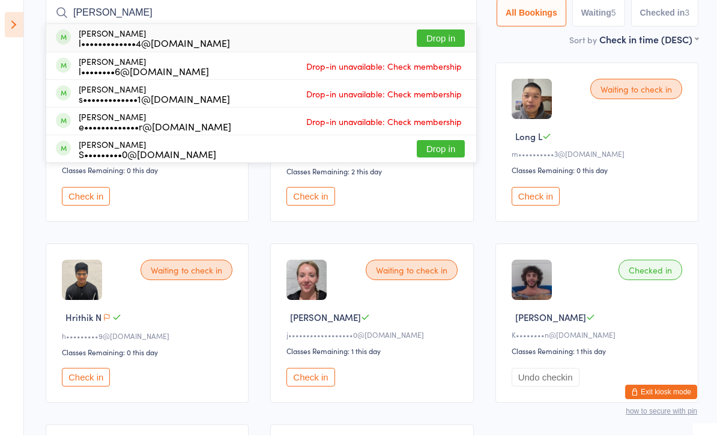
type input "Lucas"
click at [442, 47] on button "Drop in" at bounding box center [441, 39] width 48 height 17
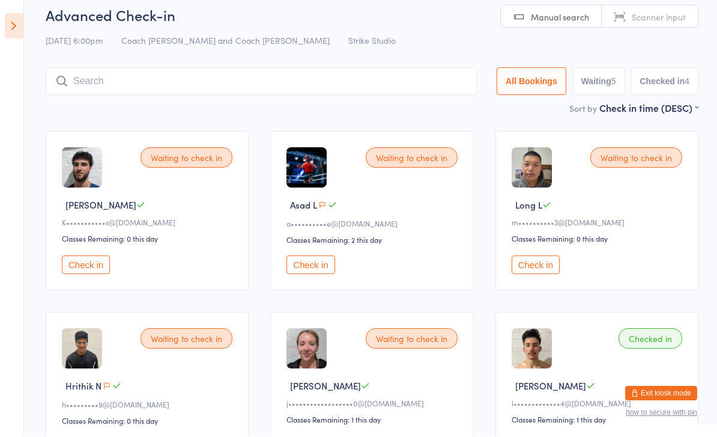
scroll to position [12, 0]
click at [7, 29] on icon at bounding box center [14, 26] width 19 height 25
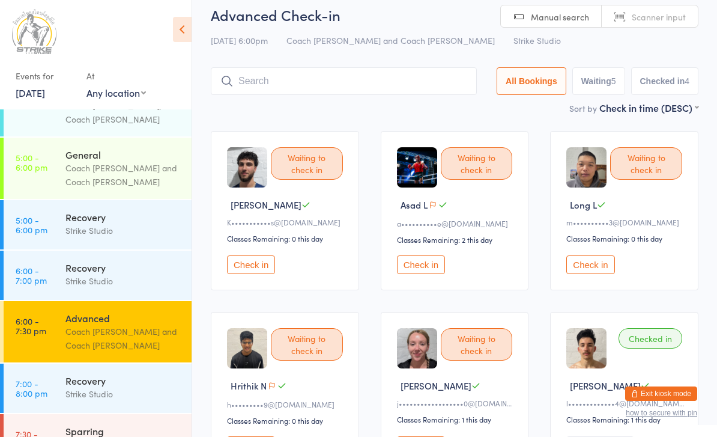
click at [258, 87] on input "search" at bounding box center [344, 81] width 266 height 28
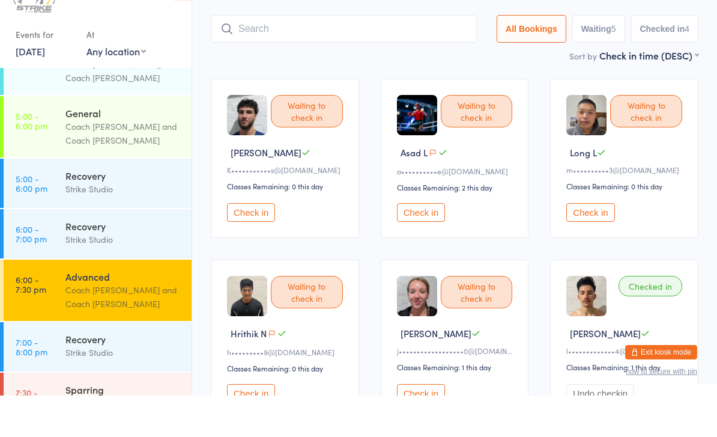
scroll to position [39, 0]
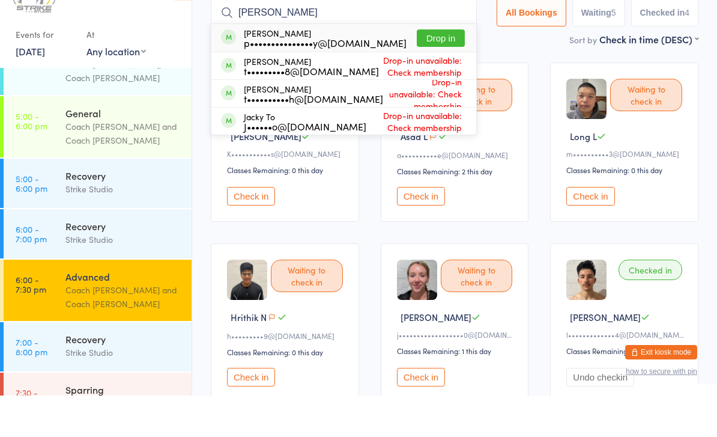
type input "Tommy"
click at [437, 71] on button "Drop in" at bounding box center [441, 79] width 48 height 17
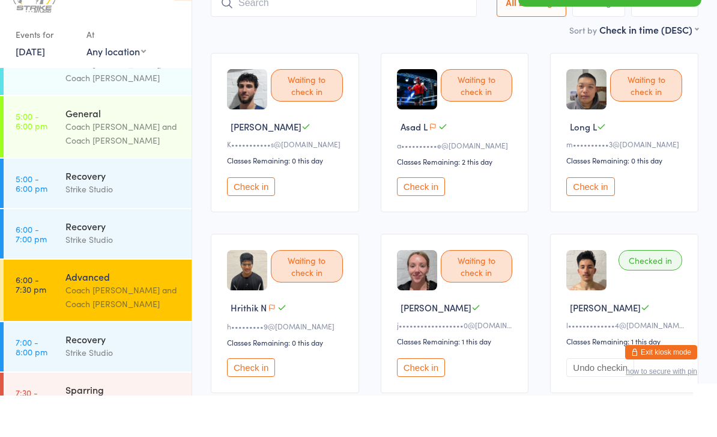
scroll to position [49, 0]
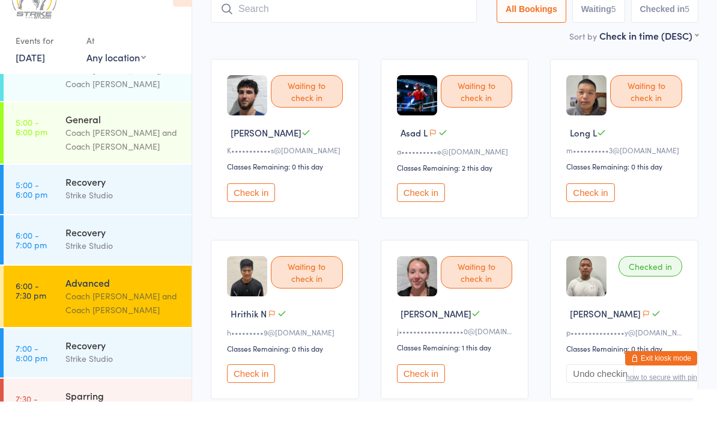
click at [419, 400] on button "Check in" at bounding box center [421, 409] width 48 height 19
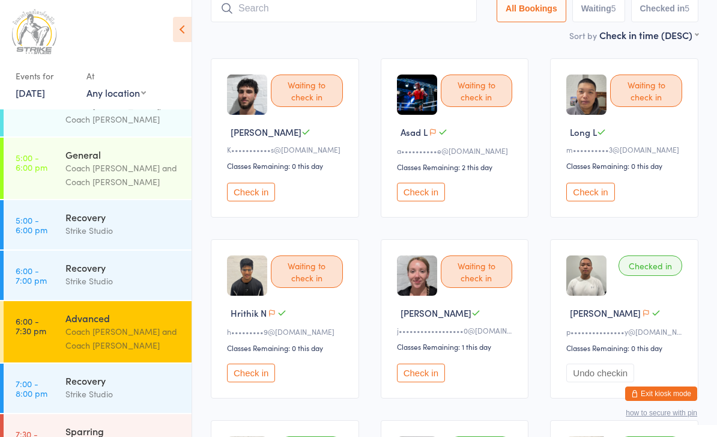
click at [422, 372] on button "Check in" at bounding box center [421, 372] width 48 height 19
click at [427, 372] on button "Check in" at bounding box center [421, 372] width 48 height 19
click at [424, 382] on button "Check in" at bounding box center [421, 372] width 48 height 19
click at [433, 377] on button "Check in" at bounding box center [421, 372] width 48 height 19
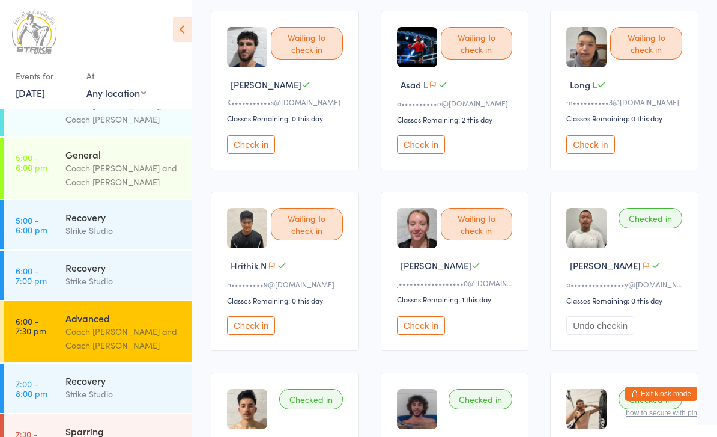
scroll to position [141, 0]
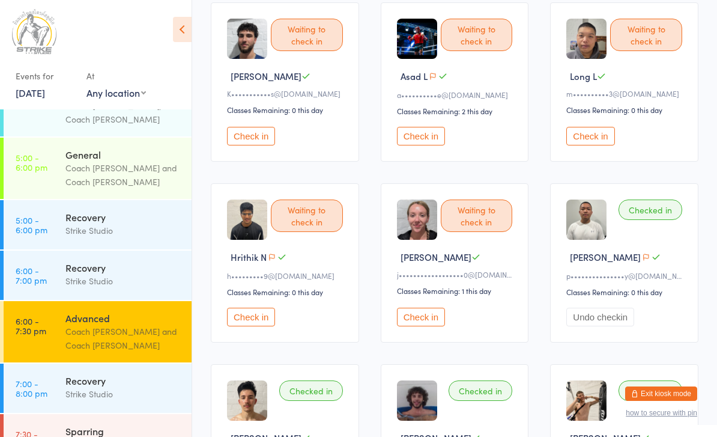
click at [419, 326] on button "Check in" at bounding box center [421, 317] width 48 height 19
click at [435, 318] on button "Check in" at bounding box center [421, 317] width 48 height 19
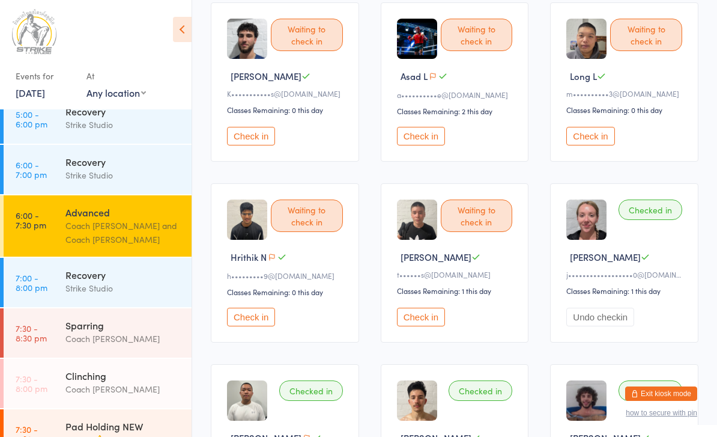
scroll to position [267, 0]
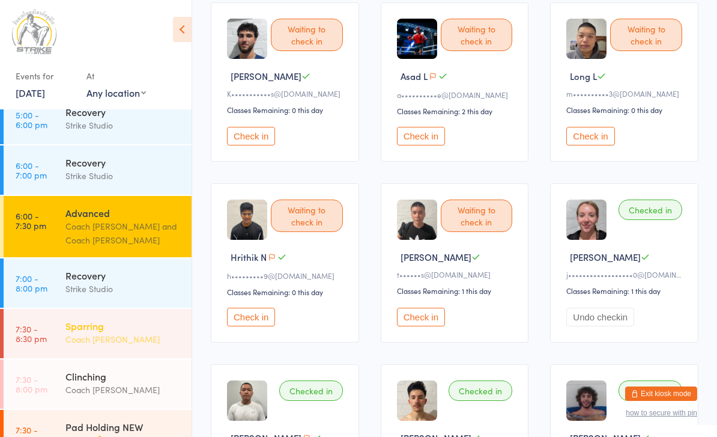
click at [68, 332] on div "Coach [PERSON_NAME]" at bounding box center [123, 339] width 116 height 14
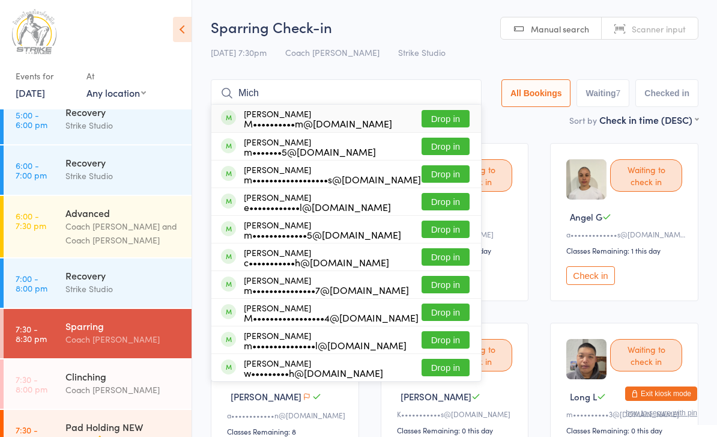
type input "Mich"
click at [442, 313] on button "Drop in" at bounding box center [446, 311] width 48 height 17
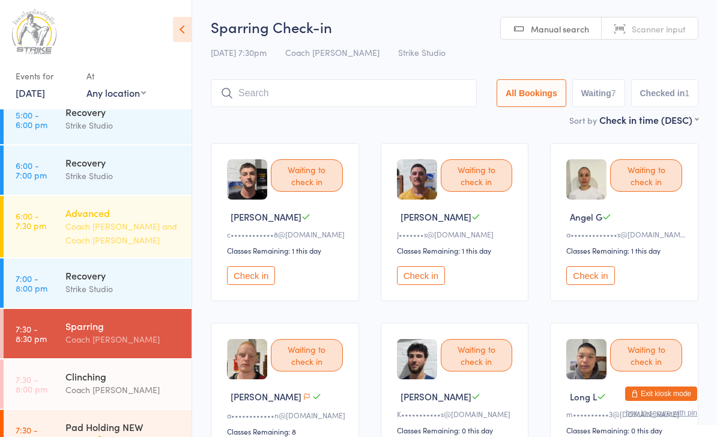
click at [123, 219] on div "Coach [PERSON_NAME] and Coach [PERSON_NAME]" at bounding box center [123, 233] width 116 height 28
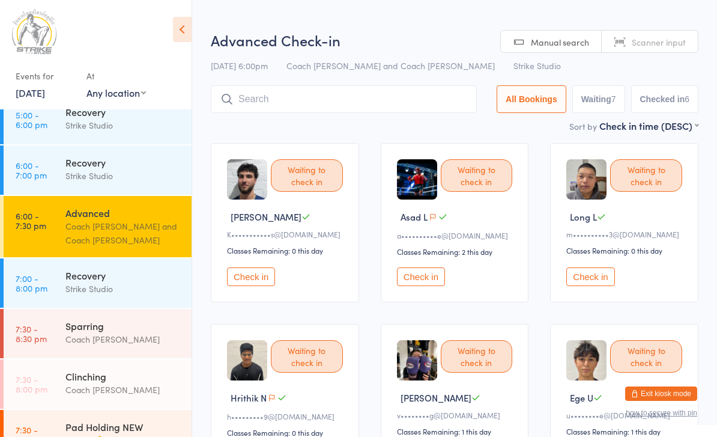
click at [419, 281] on button "Check in" at bounding box center [421, 276] width 48 height 19
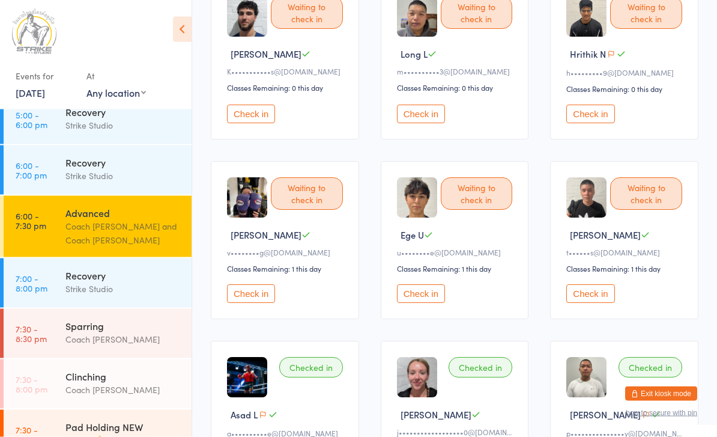
click at [427, 320] on div "Waiting to check in Ege U u••••••••e@gmail.com Classes Remaining: 1 this day Ch…" at bounding box center [455, 241] width 148 height 158
click at [422, 303] on button "Check in" at bounding box center [421, 294] width 48 height 19
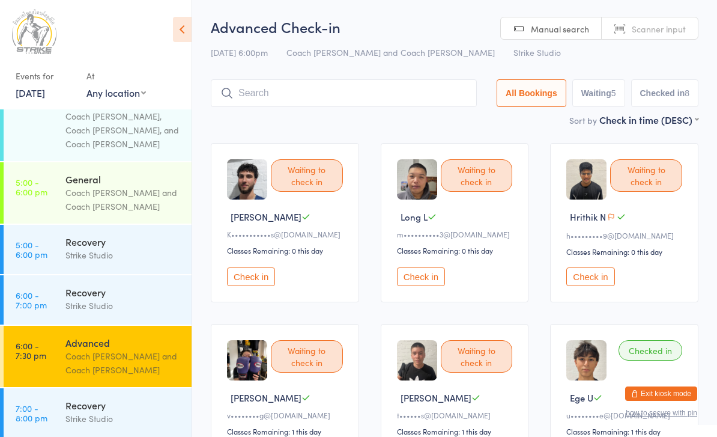
click at [346, 90] on input "search" at bounding box center [344, 93] width 266 height 28
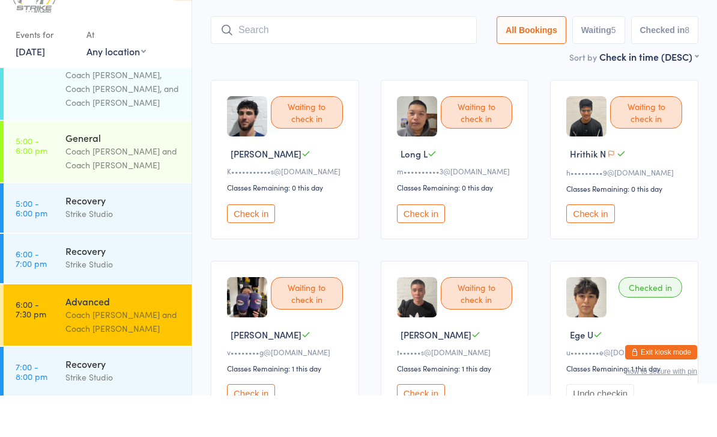
scroll to position [39, 0]
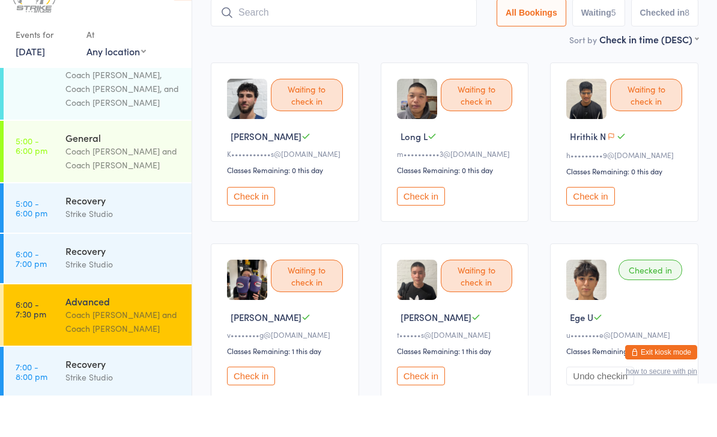
click at [374, 40] on input "search" at bounding box center [344, 54] width 266 height 28
click at [370, 40] on input "search" at bounding box center [344, 54] width 266 height 28
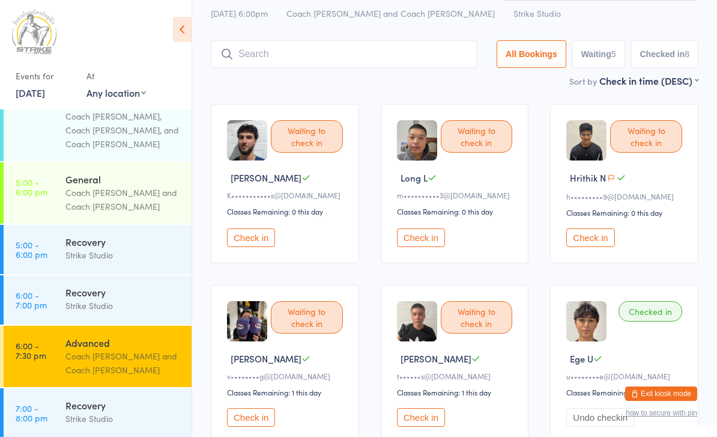
scroll to position [38, 0]
click at [372, 52] on input "search" at bounding box center [344, 55] width 266 height 28
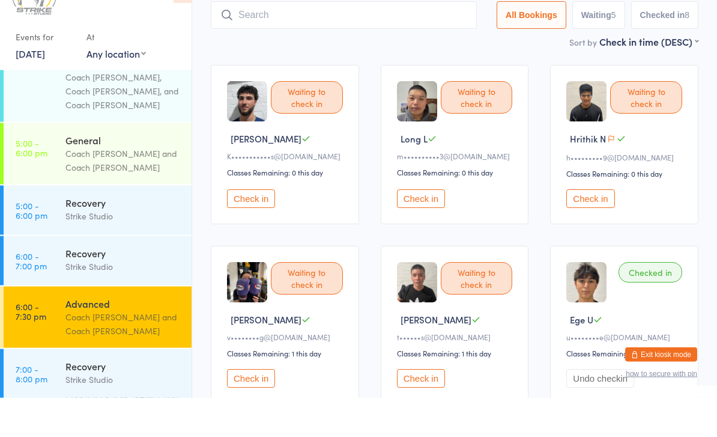
scroll to position [39, 0]
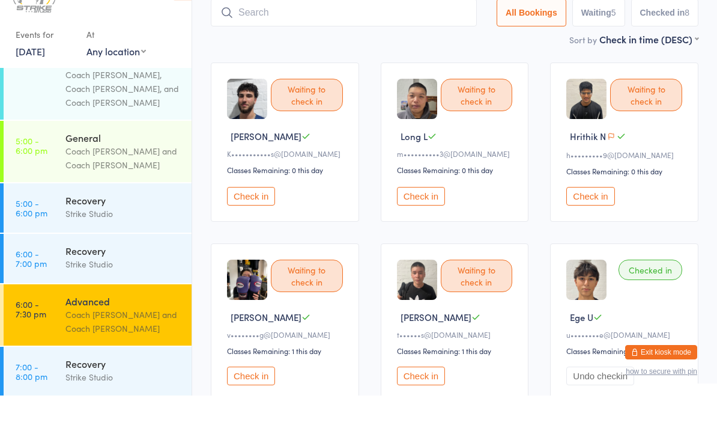
click at [145, 326] on div "Advanced Coach Chris and Coach Vinay" at bounding box center [128, 356] width 126 height 61
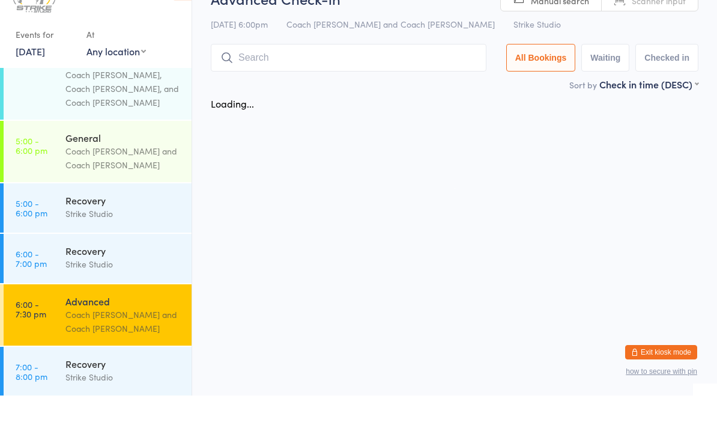
click at [321, 85] on input "search" at bounding box center [349, 99] width 276 height 28
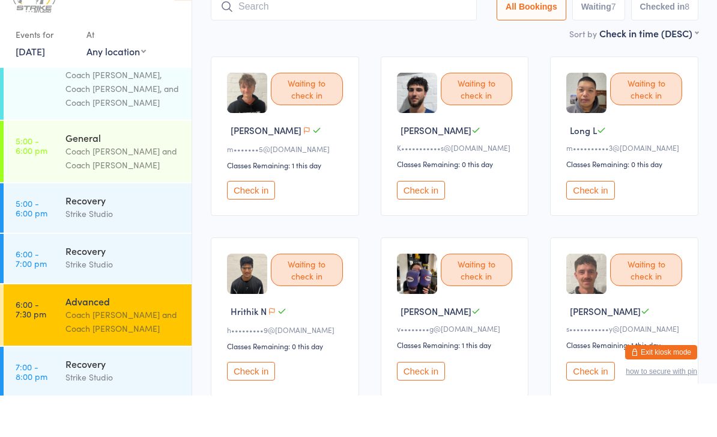
scroll to position [85, 0]
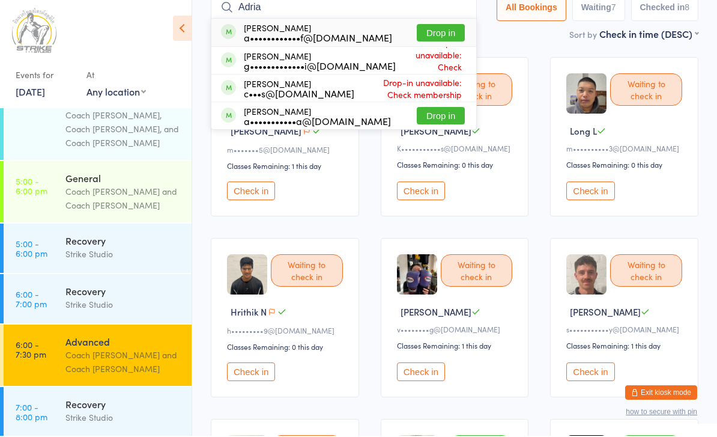
type input "Adria"
click at [446, 32] on button "Drop in" at bounding box center [441, 33] width 48 height 17
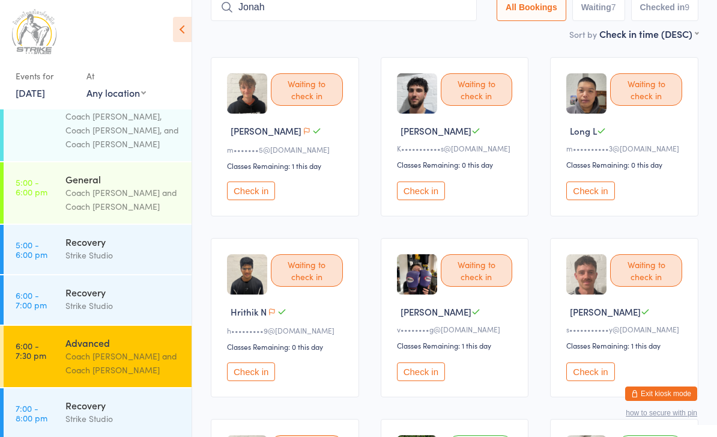
scroll to position [0, 0]
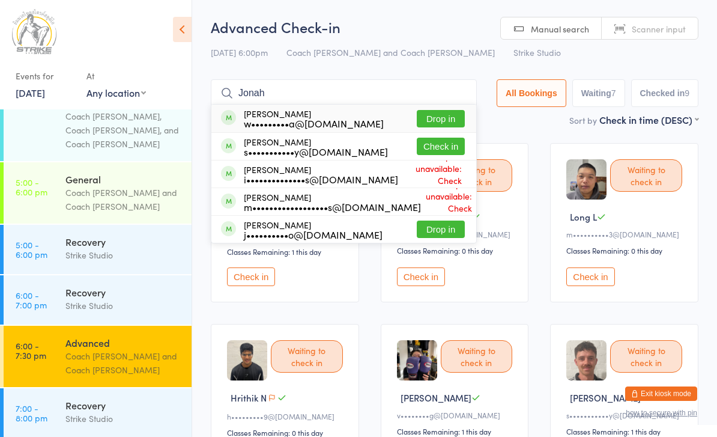
type input "Jonah"
click at [451, 117] on button "Drop in" at bounding box center [441, 118] width 48 height 17
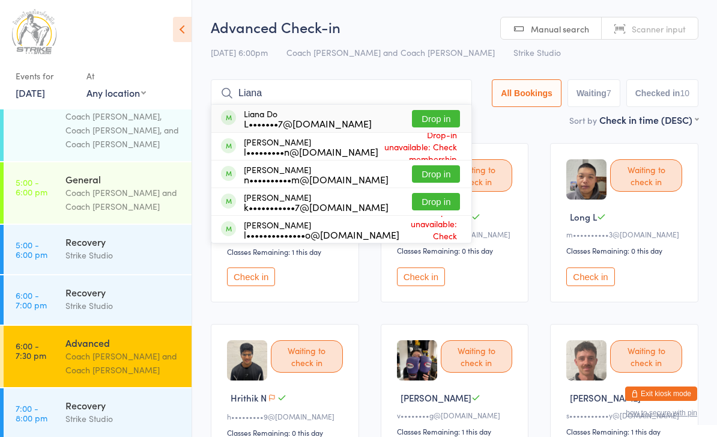
type input "Liana"
click at [440, 126] on button "Drop in" at bounding box center [436, 118] width 48 height 17
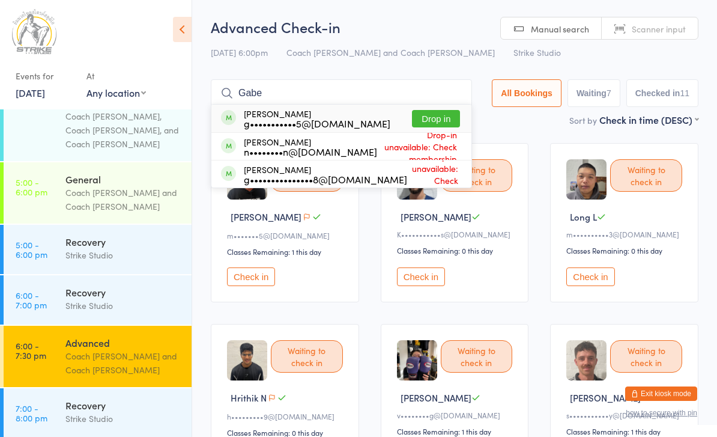
type input "Gabe"
click at [439, 125] on button "Drop in" at bounding box center [436, 118] width 48 height 17
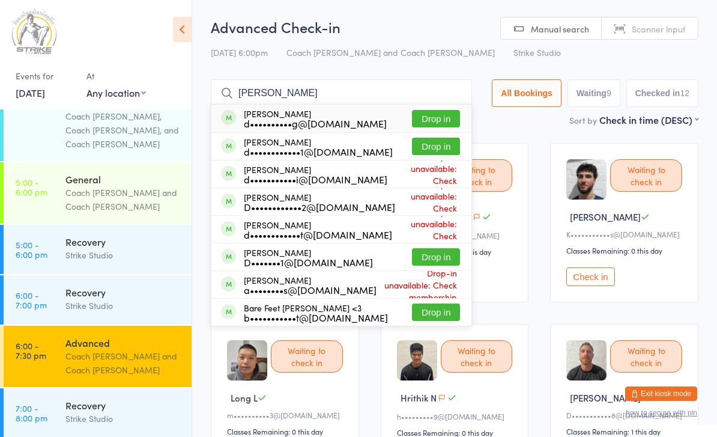
type input "David"
click at [430, 145] on button "Drop in" at bounding box center [436, 146] width 48 height 17
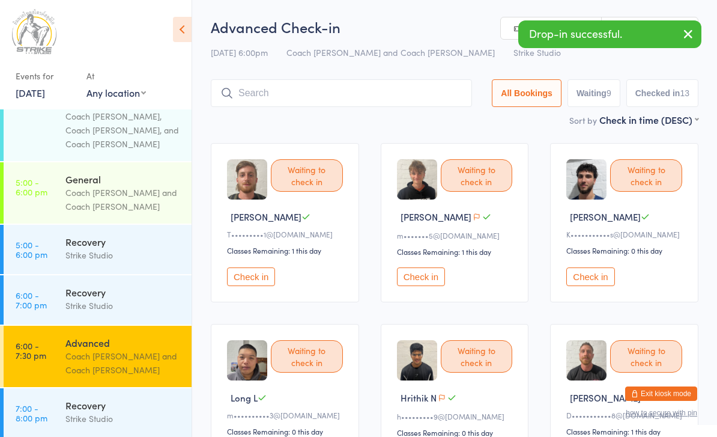
click at [145, 336] on div "Advanced" at bounding box center [123, 342] width 116 height 13
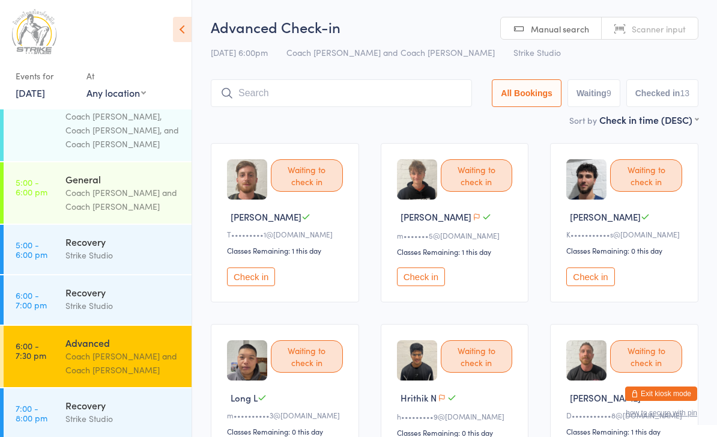
click at [161, 336] on div "Advanced" at bounding box center [123, 342] width 116 height 13
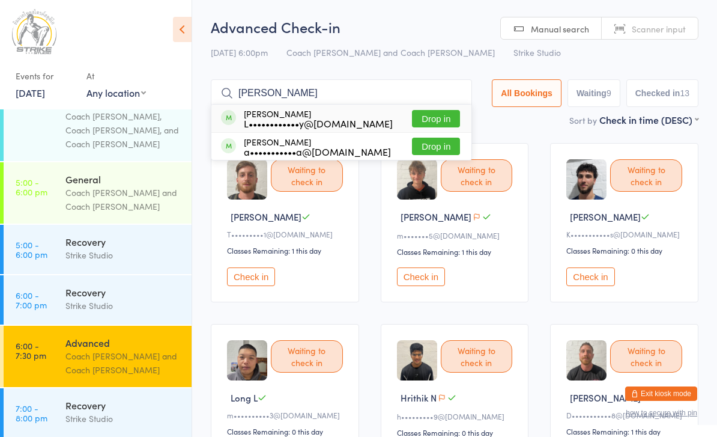
type input "Hadi"
click at [435, 119] on button "Drop in" at bounding box center [436, 118] width 48 height 17
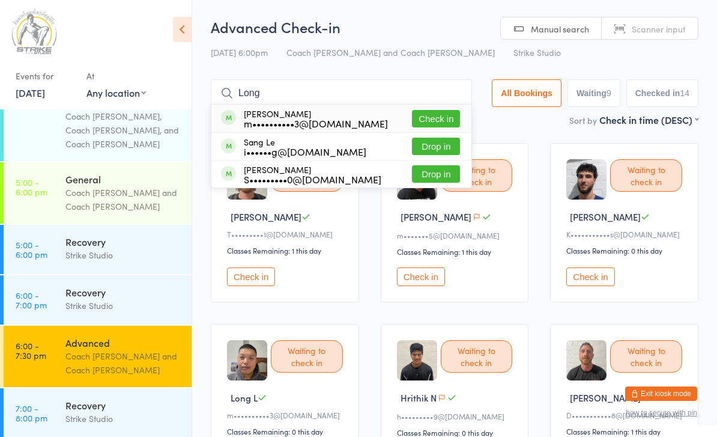
type input "Long"
click at [419, 127] on button "Check in" at bounding box center [436, 118] width 48 height 17
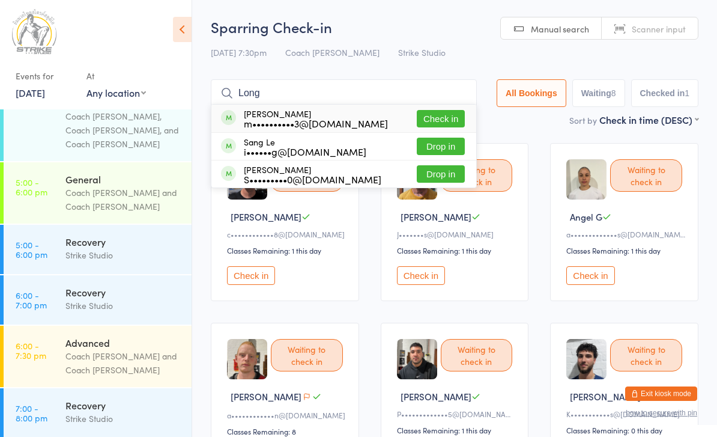
type input "Long"
click at [444, 115] on button "Check in" at bounding box center [441, 118] width 48 height 17
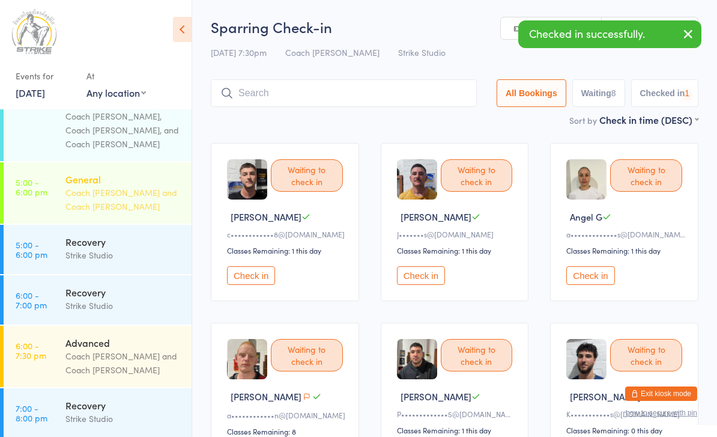
click at [131, 172] on div "General" at bounding box center [123, 178] width 116 height 13
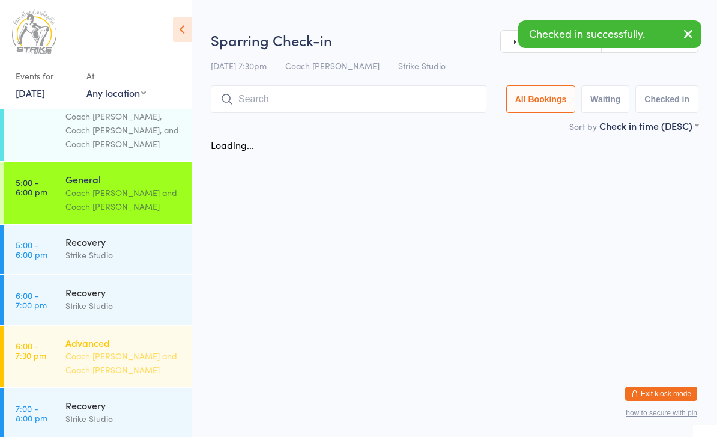
click at [120, 336] on div "Advanced" at bounding box center [123, 342] width 116 height 13
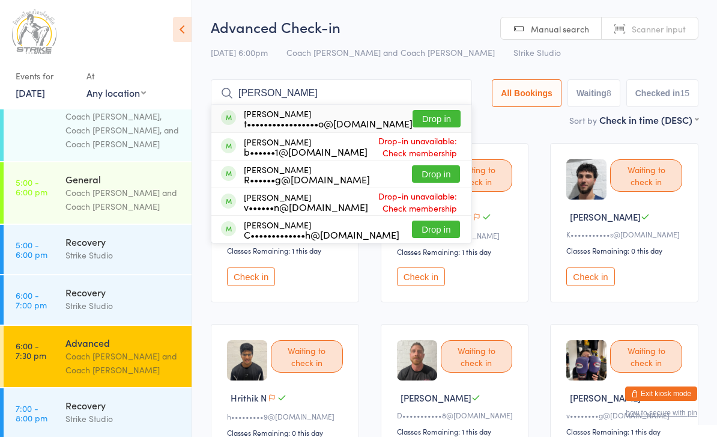
type input "Tricia"
click at [421, 118] on button "Drop in" at bounding box center [437, 118] width 48 height 17
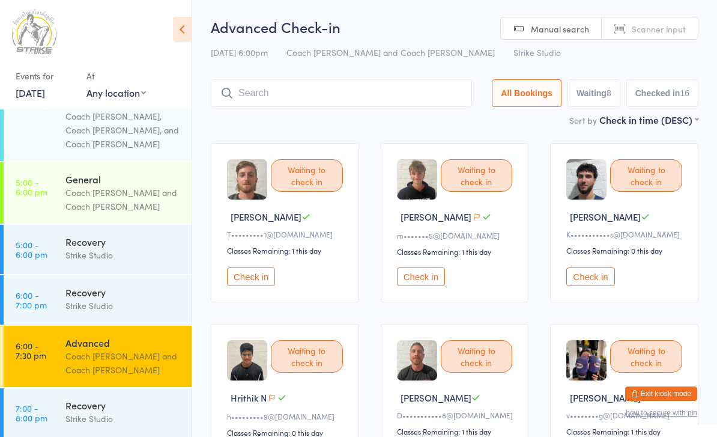
click at [427, 279] on button "Check in" at bounding box center [421, 276] width 48 height 19
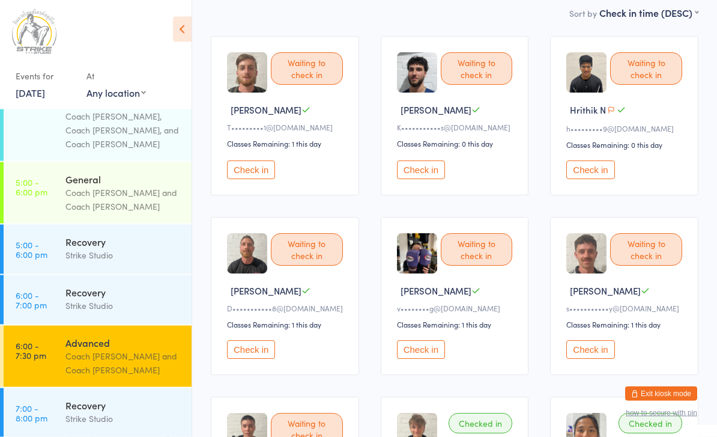
scroll to position [107, 0]
click at [601, 359] on button "Check in" at bounding box center [591, 349] width 48 height 19
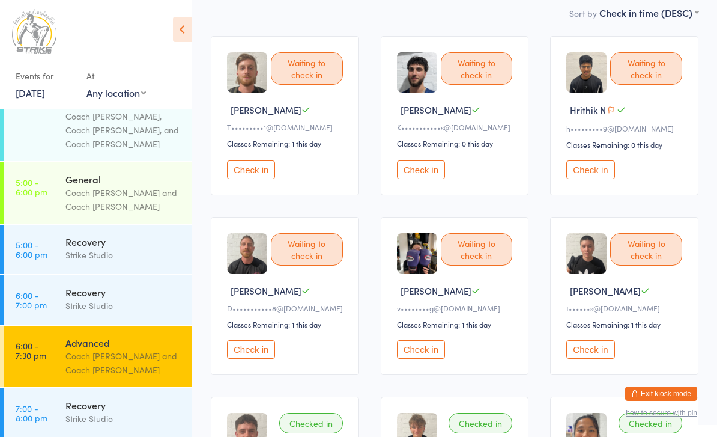
click at [413, 359] on button "Check in" at bounding box center [421, 349] width 48 height 19
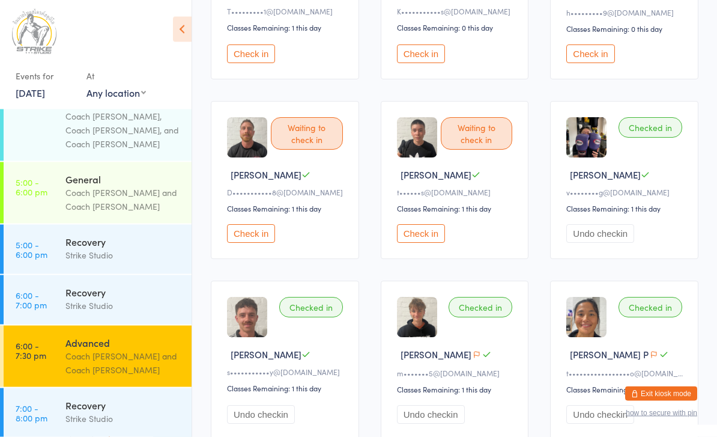
scroll to position [223, 0]
click at [255, 60] on button "Check in" at bounding box center [251, 53] width 48 height 19
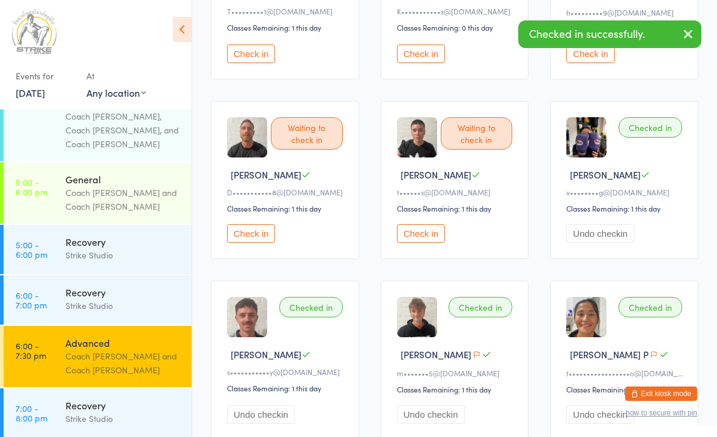
click at [251, 234] on button "Check in" at bounding box center [251, 233] width 48 height 19
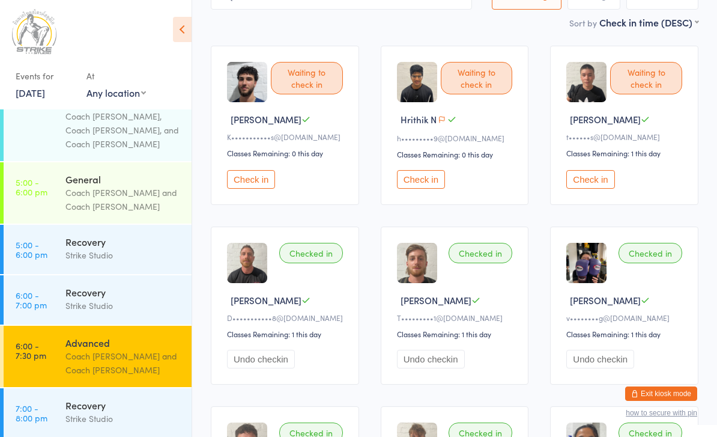
scroll to position [0, 0]
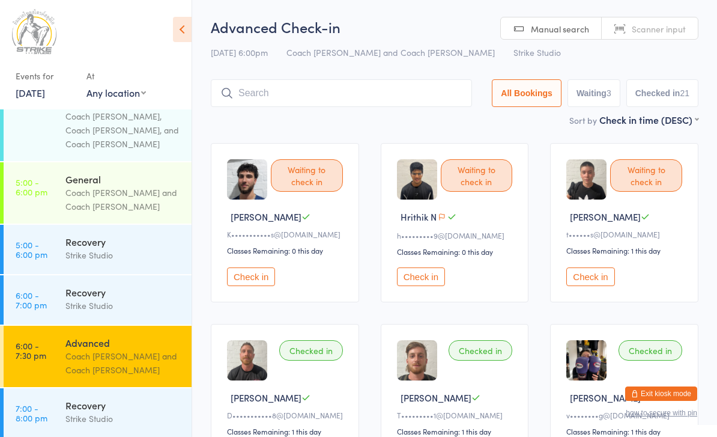
click at [354, 86] on input "search" at bounding box center [341, 93] width 261 height 28
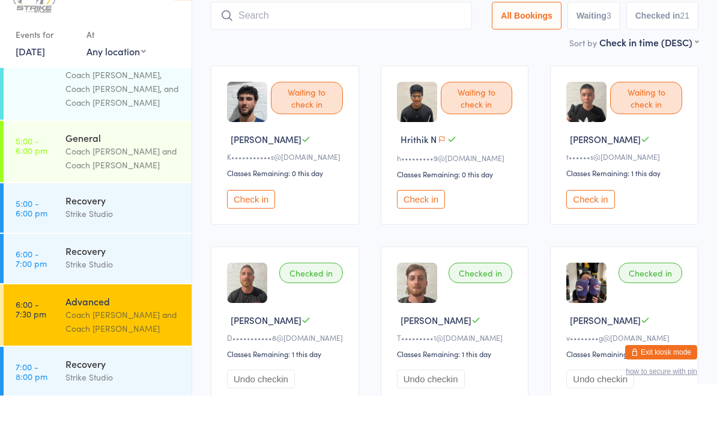
scroll to position [39, 0]
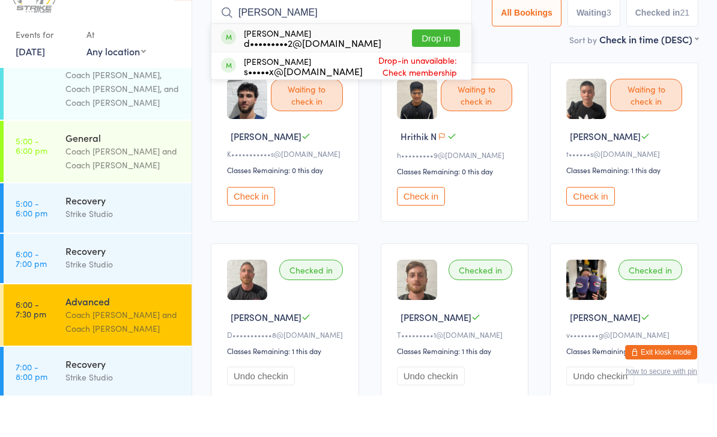
type input "Huy"
click at [433, 71] on button "Drop in" at bounding box center [436, 79] width 48 height 17
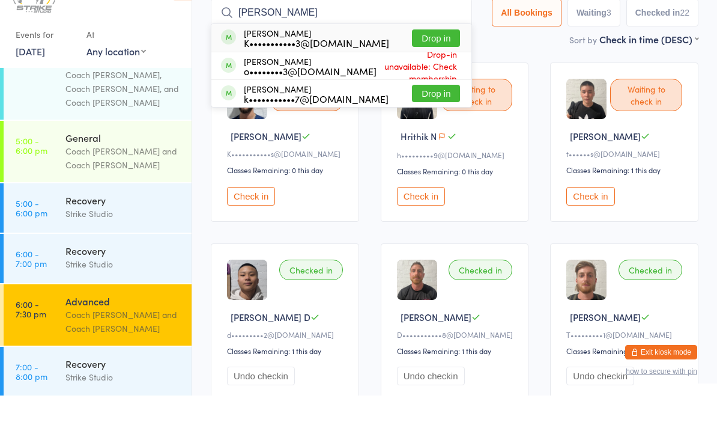
type input "Kevin"
click at [437, 71] on button "Drop in" at bounding box center [436, 79] width 48 height 17
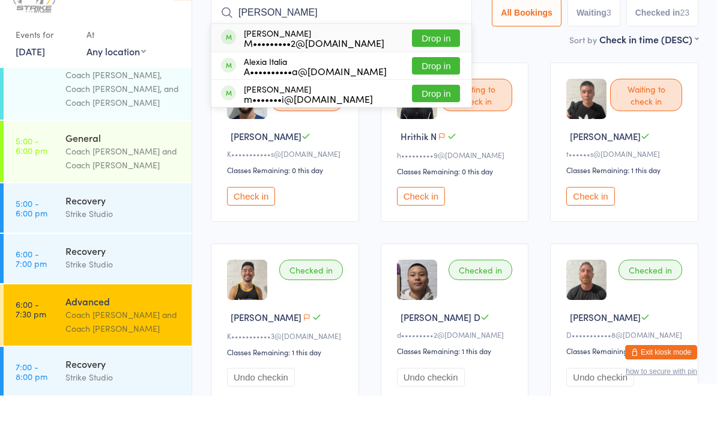
type input "Alyshia"
click at [439, 71] on button "Drop in" at bounding box center [436, 79] width 48 height 17
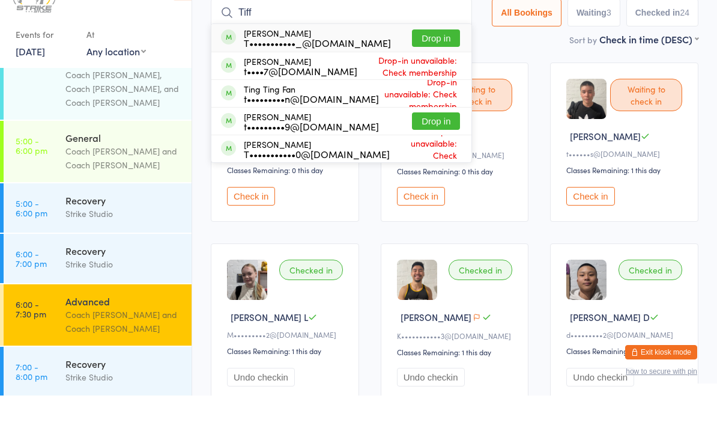
type input "Tiff"
click at [442, 71] on button "Drop in" at bounding box center [436, 79] width 48 height 17
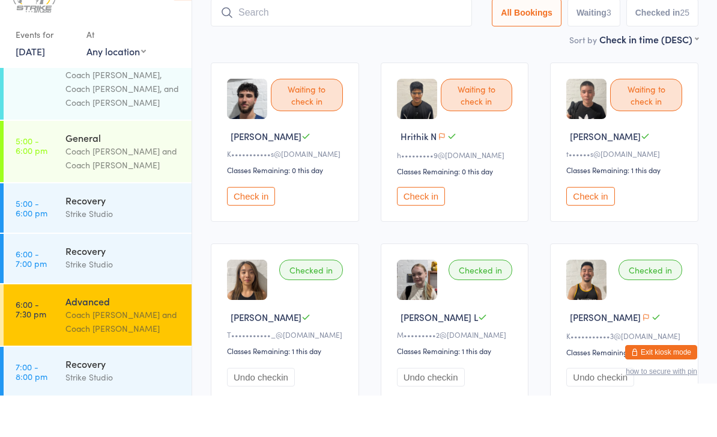
click at [254, 228] on button "Check in" at bounding box center [251, 237] width 48 height 19
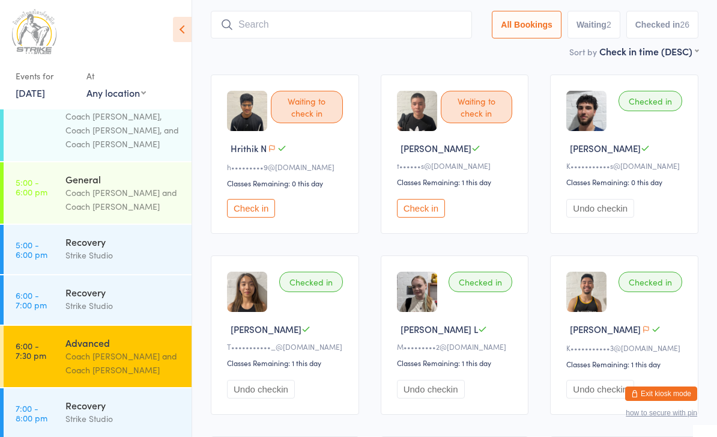
scroll to position [81, 0]
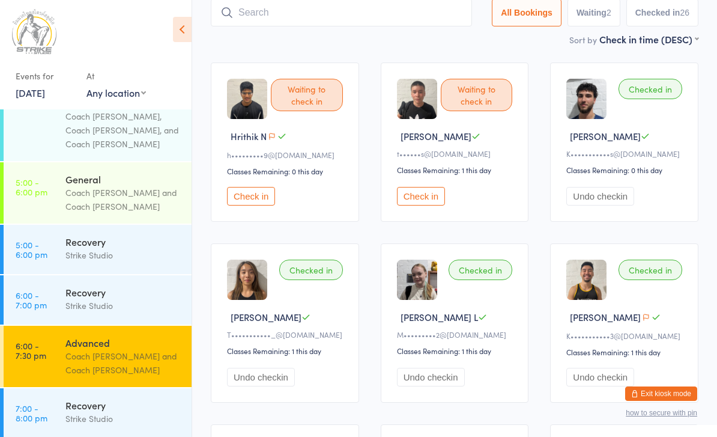
click at [428, 205] on button "Check in" at bounding box center [421, 196] width 48 height 19
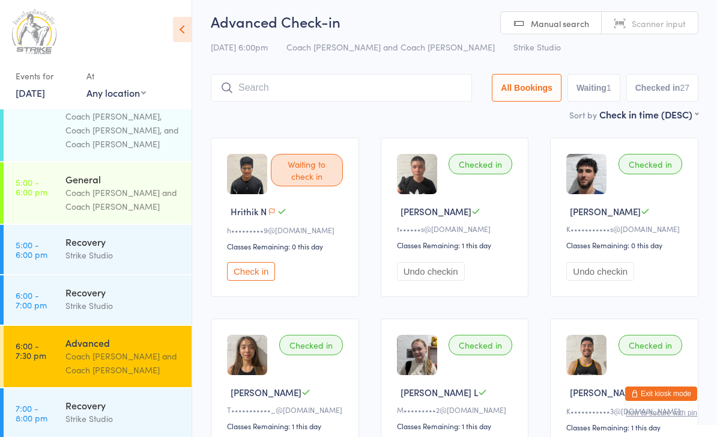
scroll to position [0, 0]
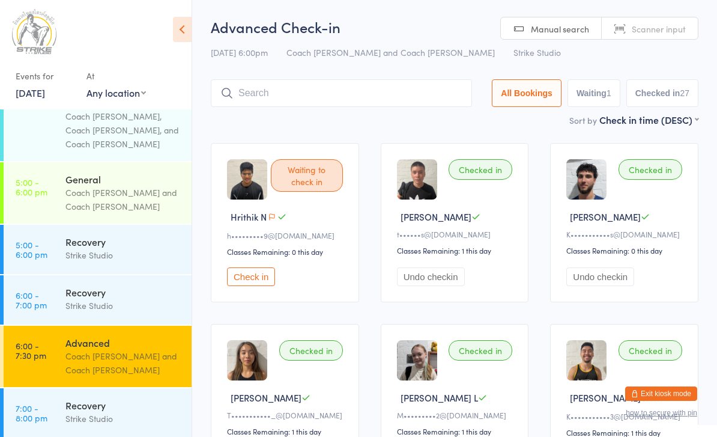
click at [313, 76] on div "Advanced Check-in 17 Sep 6:00pm Coach Chris and Coach Vinay Strike Studio Manua…" at bounding box center [455, 65] width 488 height 96
click at [281, 88] on input "search" at bounding box center [341, 93] width 261 height 28
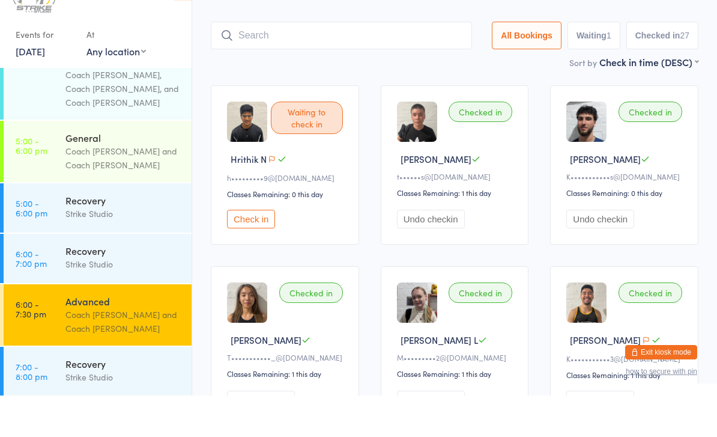
scroll to position [39, 0]
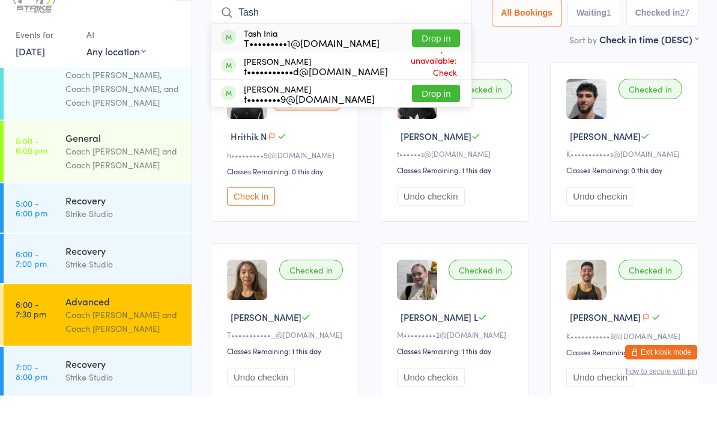
type input "Tash"
click at [440, 71] on button "Drop in" at bounding box center [436, 79] width 48 height 17
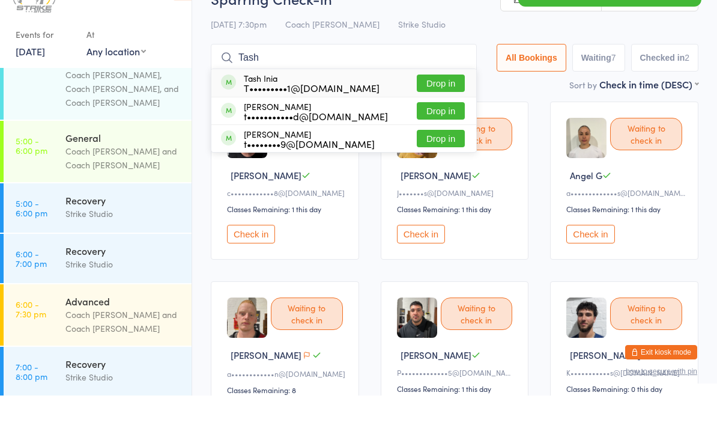
type input "Tash"
click at [436, 116] on button "Drop in" at bounding box center [441, 124] width 48 height 17
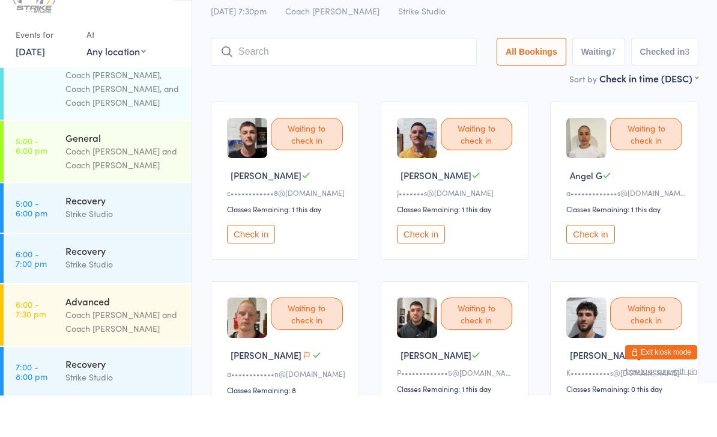
click at [340, 79] on input "search" at bounding box center [344, 93] width 266 height 28
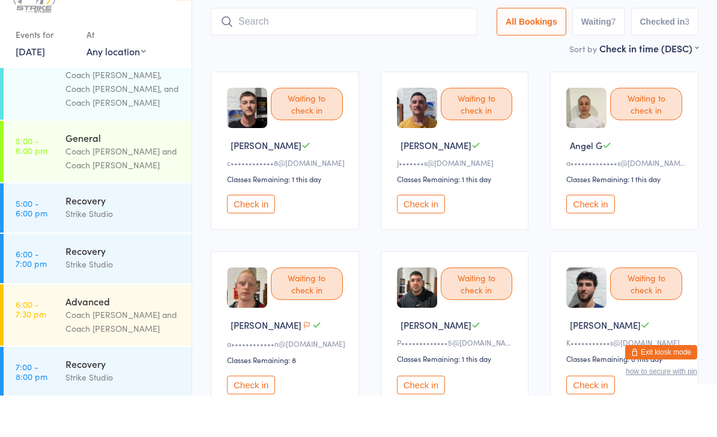
scroll to position [39, 0]
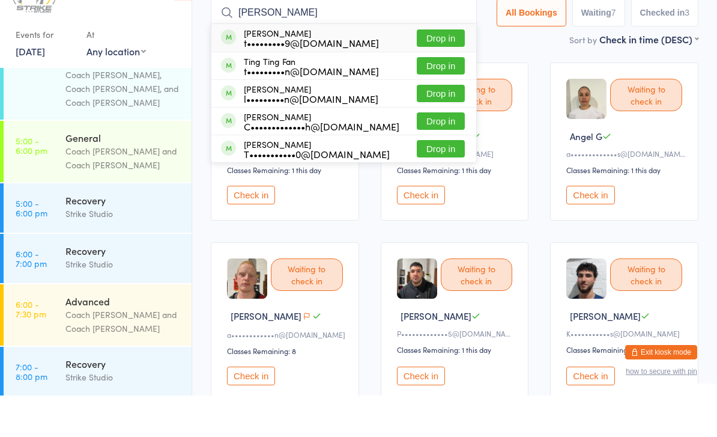
type input "Tina"
click at [440, 71] on button "Drop in" at bounding box center [441, 79] width 48 height 17
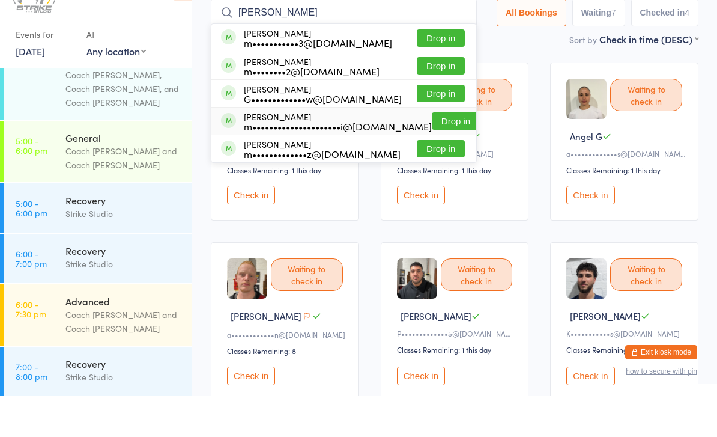
type input "Matthew"
click at [432, 154] on button "Drop in" at bounding box center [456, 162] width 48 height 17
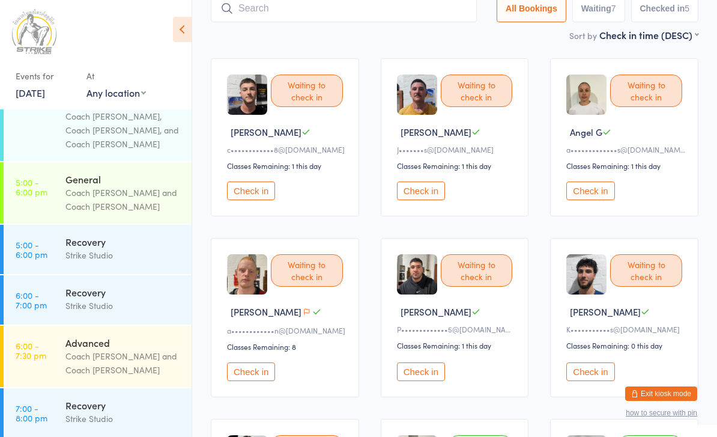
scroll to position [0, 0]
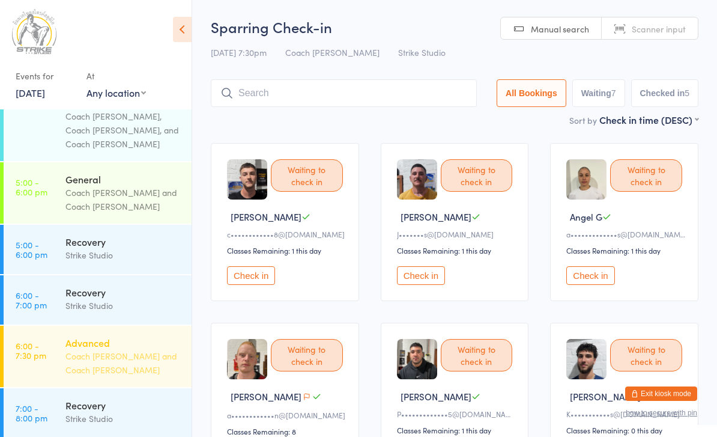
click at [119, 336] on div "Advanced" at bounding box center [123, 342] width 116 height 13
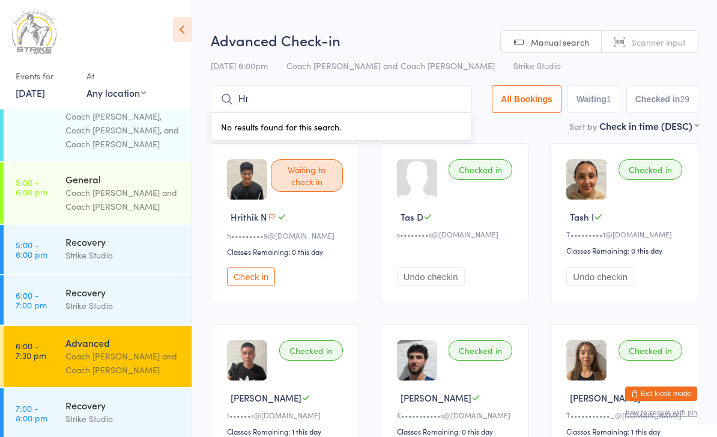
type input "Hr"
click at [266, 280] on button "Check in" at bounding box center [251, 276] width 48 height 19
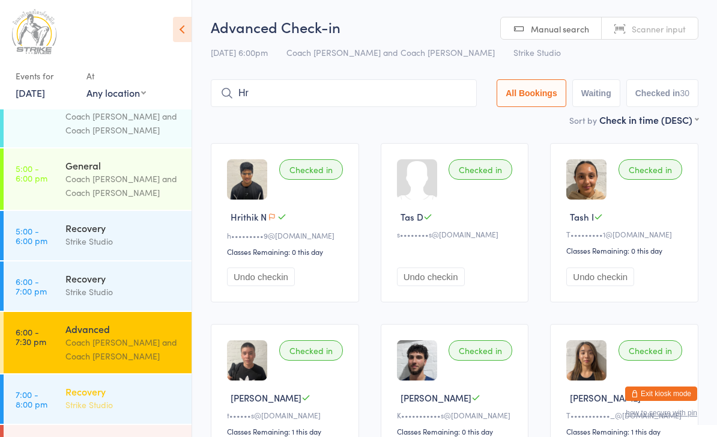
click at [151, 374] on div "Recovery Strike Studio" at bounding box center [128, 397] width 126 height 47
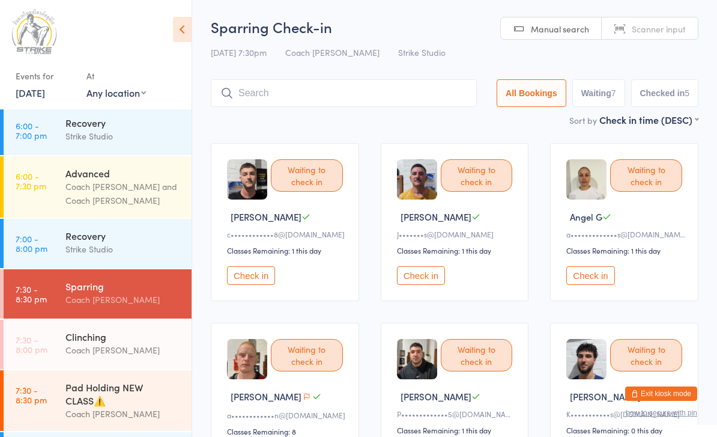
scroll to position [293, 0]
